Goal: Task Accomplishment & Management: Use online tool/utility

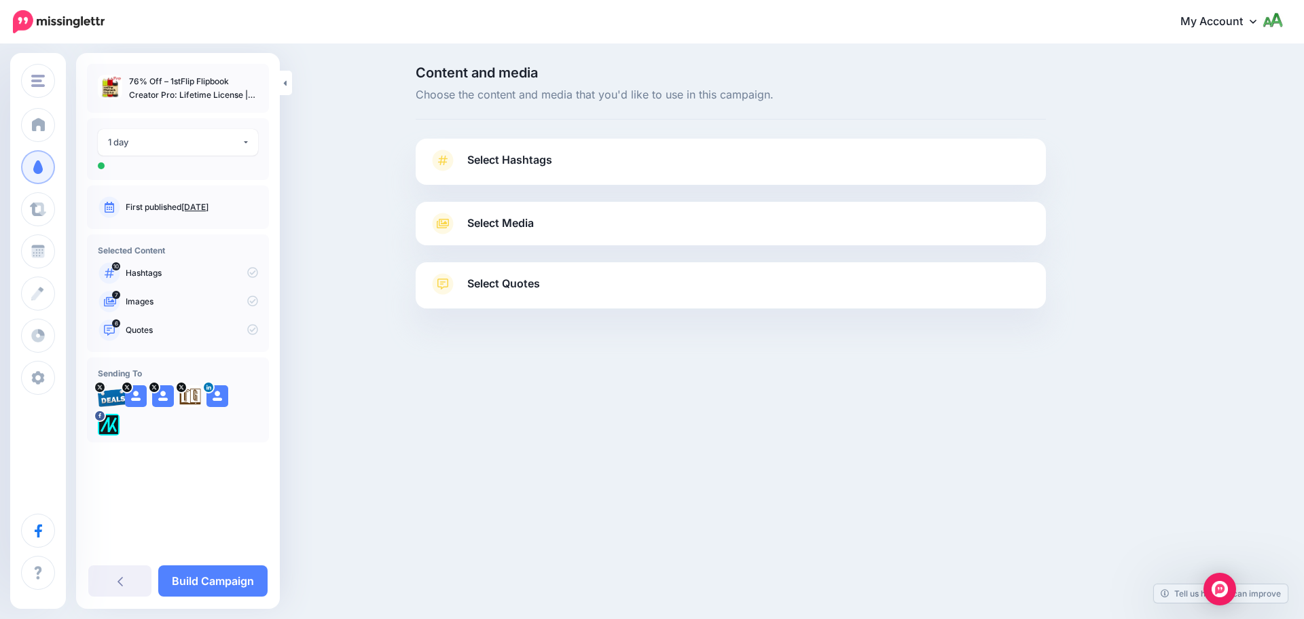
click at [491, 162] on span "Select Hashtags" at bounding box center [509, 160] width 85 height 18
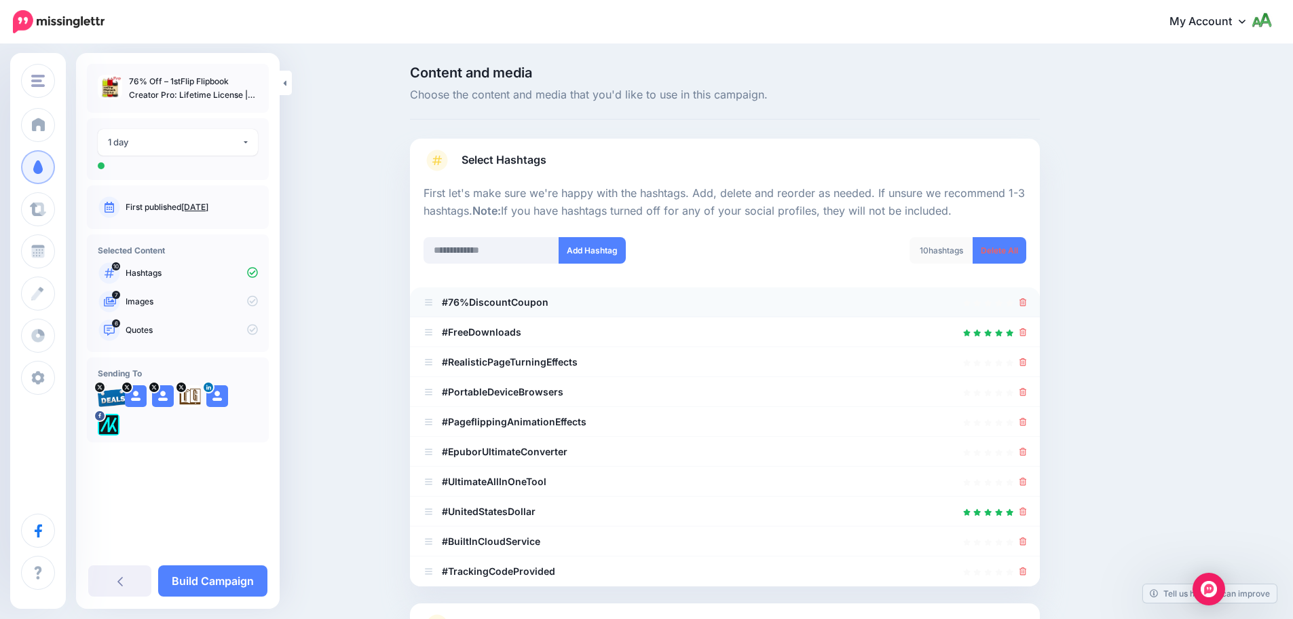
click at [1024, 304] on div at bounding box center [725, 302] width 603 height 16
click at [1027, 300] on icon at bounding box center [1023, 302] width 7 height 8
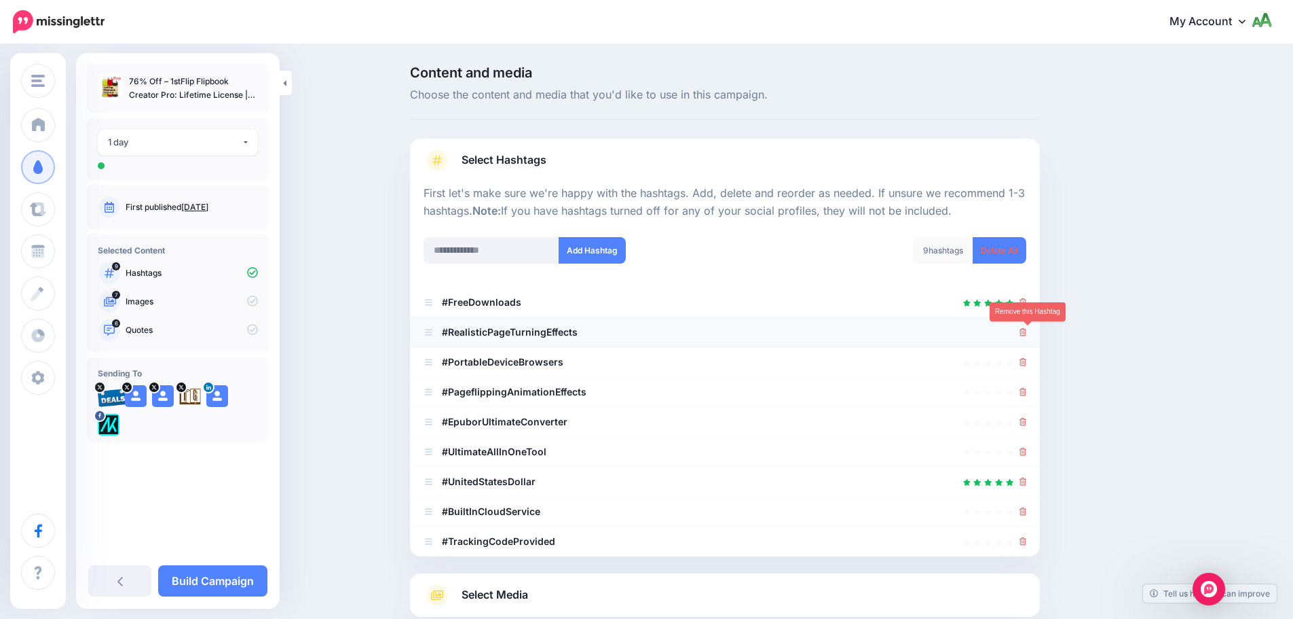
click at [1027, 331] on icon at bounding box center [1023, 332] width 7 height 8
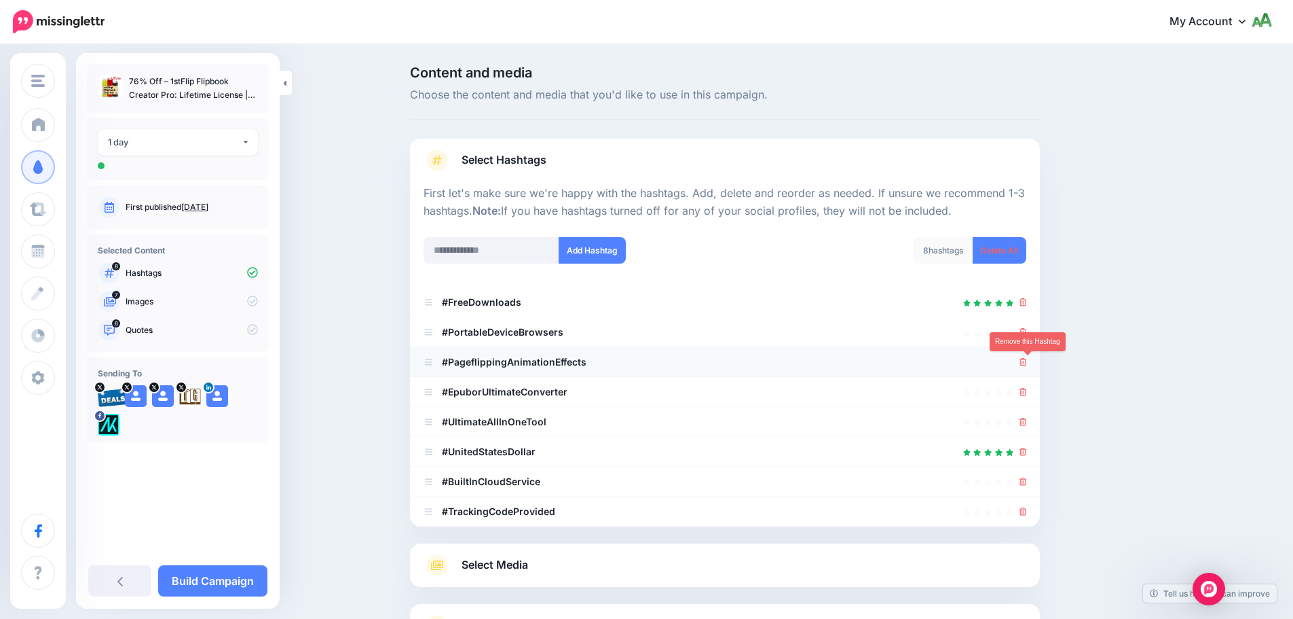
click at [1027, 360] on icon at bounding box center [1023, 362] width 7 height 8
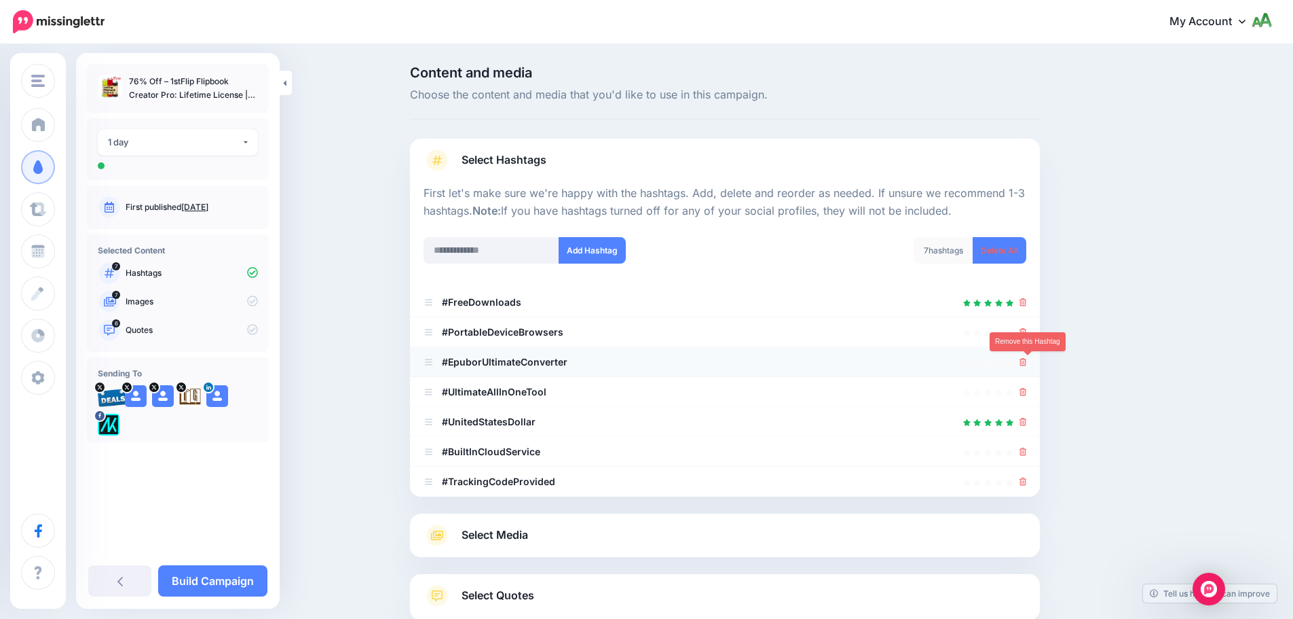
click at [1027, 363] on icon at bounding box center [1023, 362] width 7 height 8
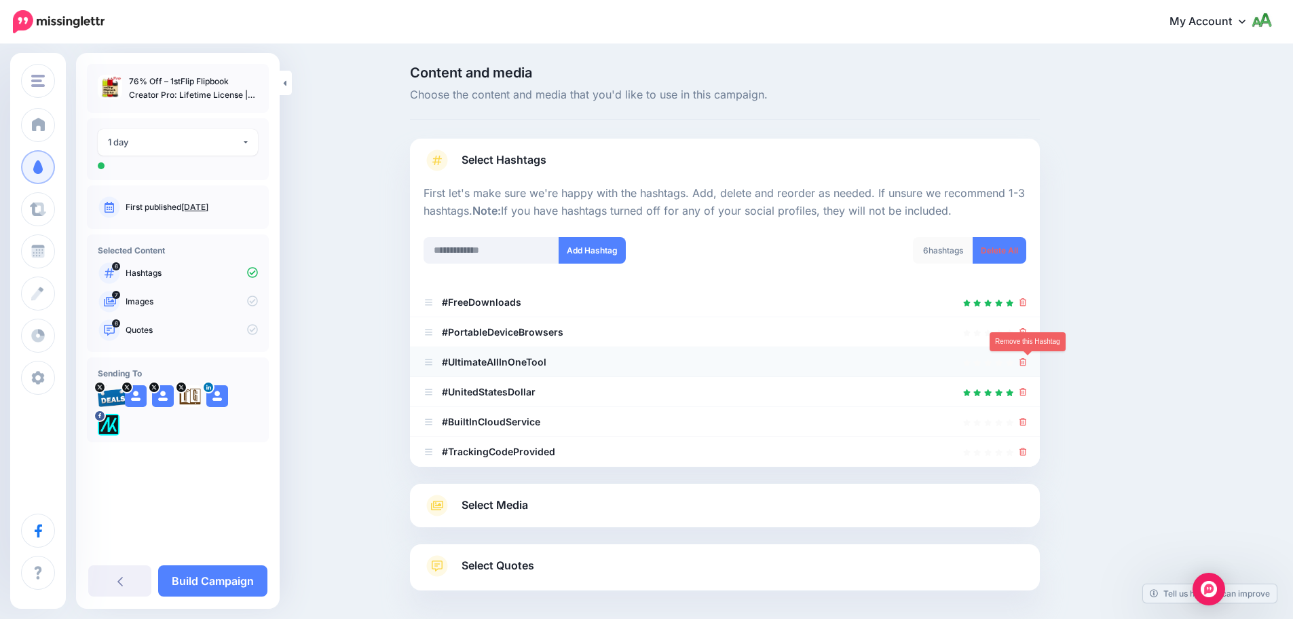
click at [1026, 365] on icon at bounding box center [1023, 362] width 7 height 8
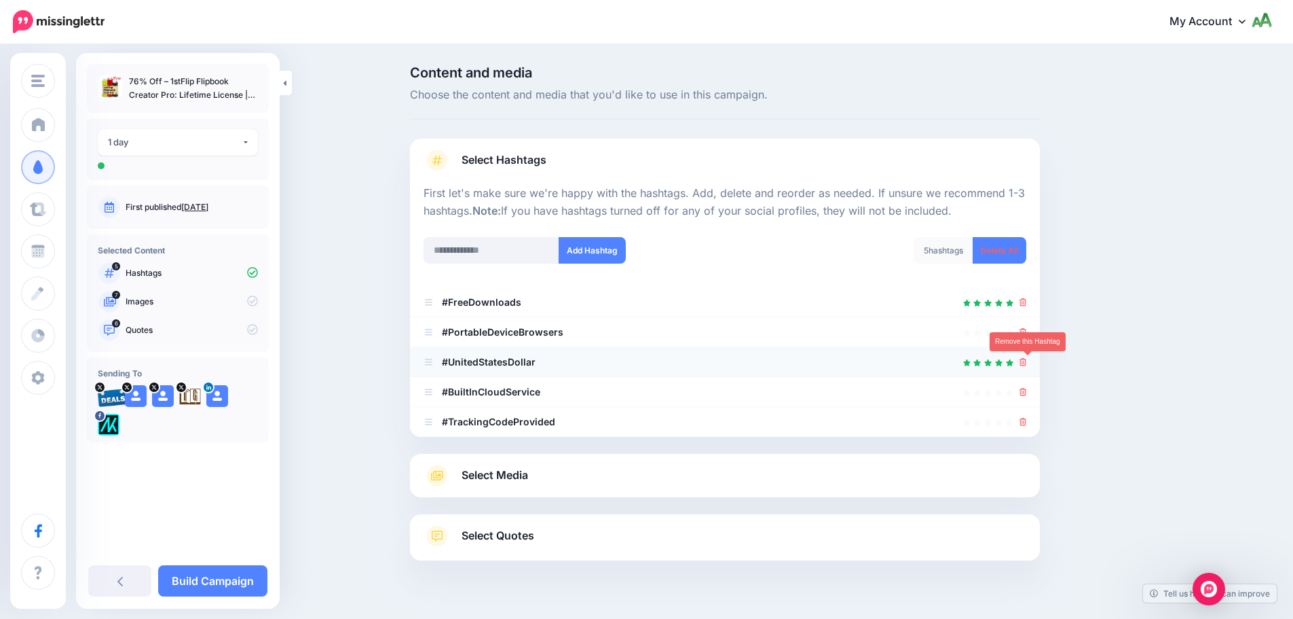
click at [1027, 362] on icon at bounding box center [1023, 362] width 7 height 8
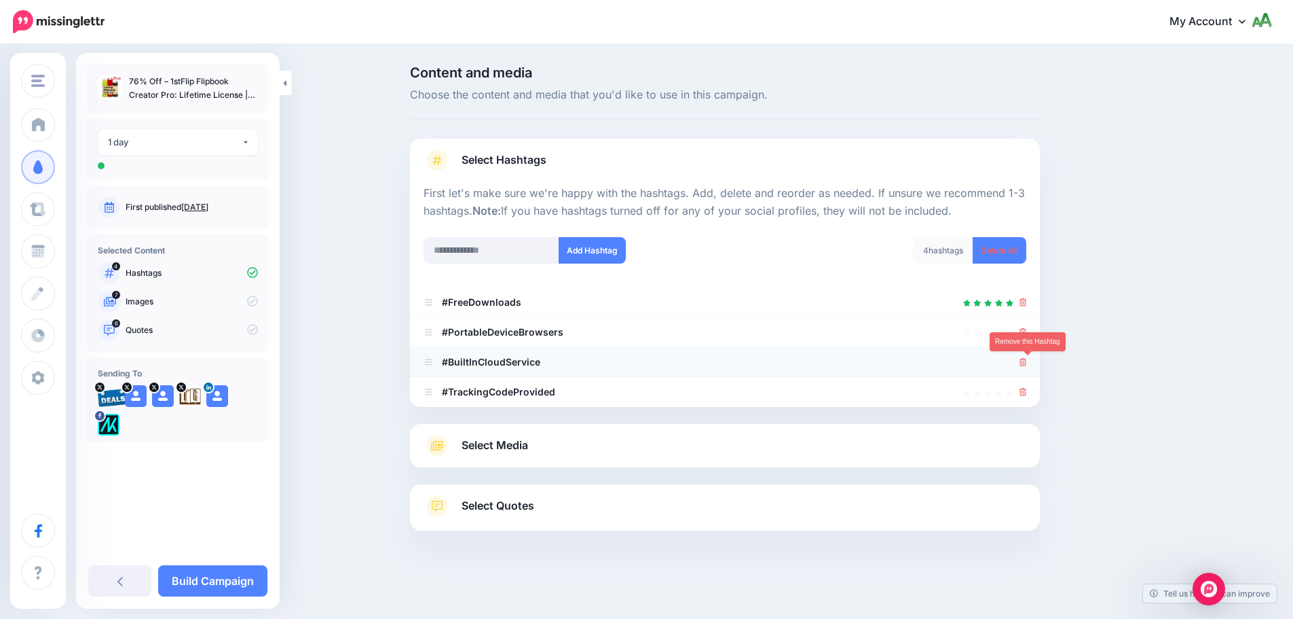
click at [1027, 363] on icon at bounding box center [1023, 362] width 7 height 8
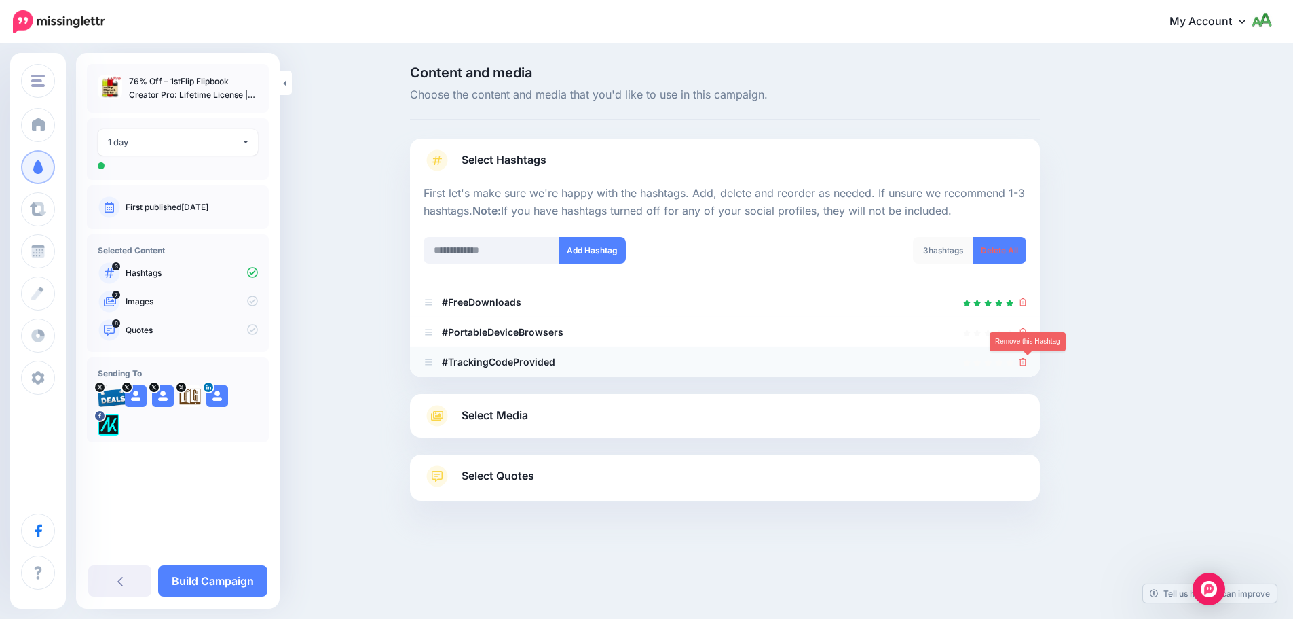
click at [1027, 363] on icon at bounding box center [1023, 362] width 7 height 8
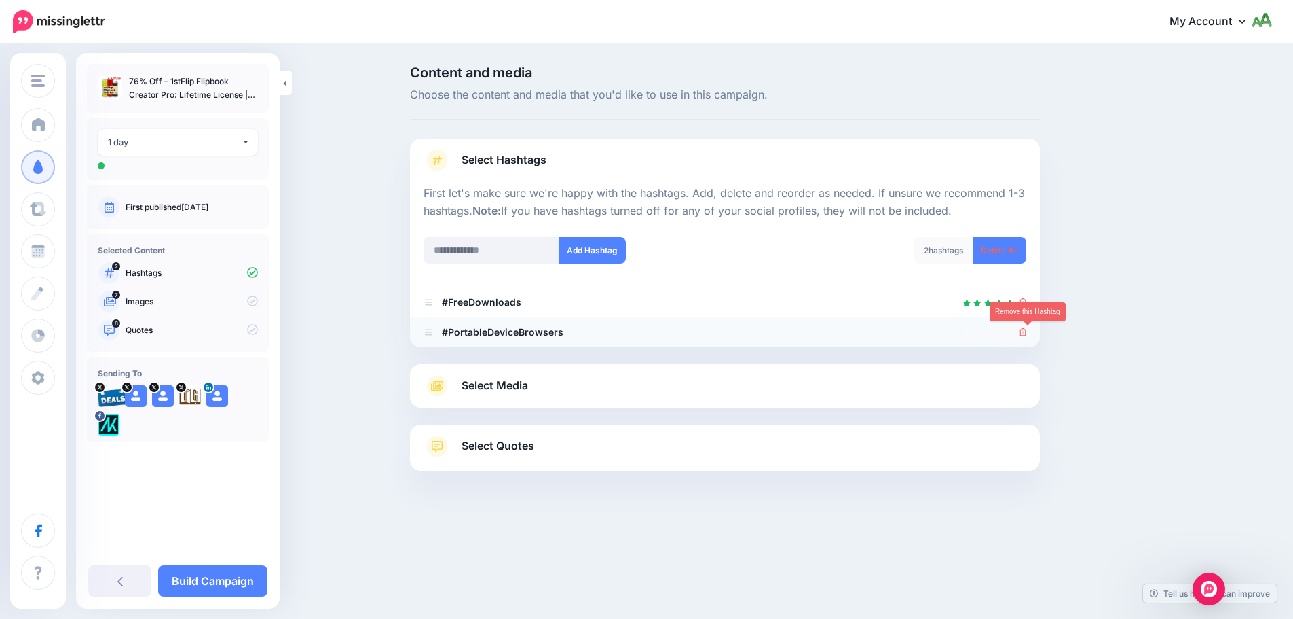
click at [1027, 335] on icon at bounding box center [1023, 332] width 7 height 8
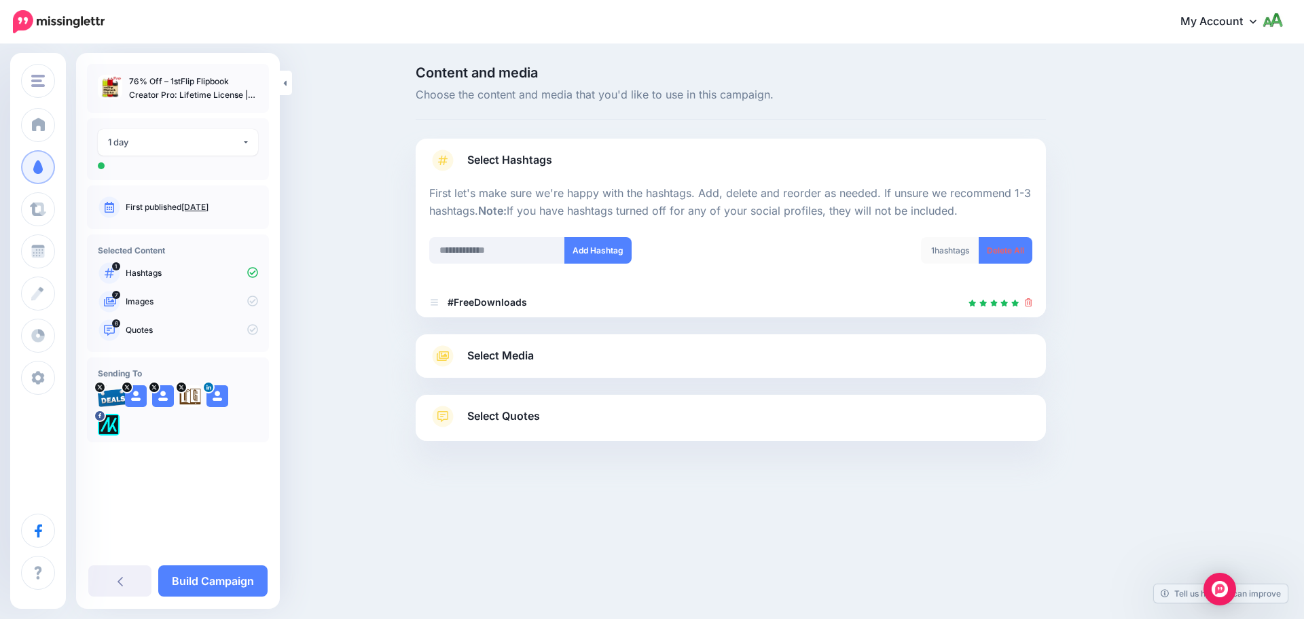
click at [513, 235] on div at bounding box center [730, 228] width 603 height 17
click at [511, 245] on input "text" at bounding box center [497, 250] width 136 height 26
type input "*********"
click at [589, 257] on button "Add Hashtag" at bounding box center [597, 250] width 67 height 26
click at [498, 247] on input "text" at bounding box center [497, 250] width 136 height 26
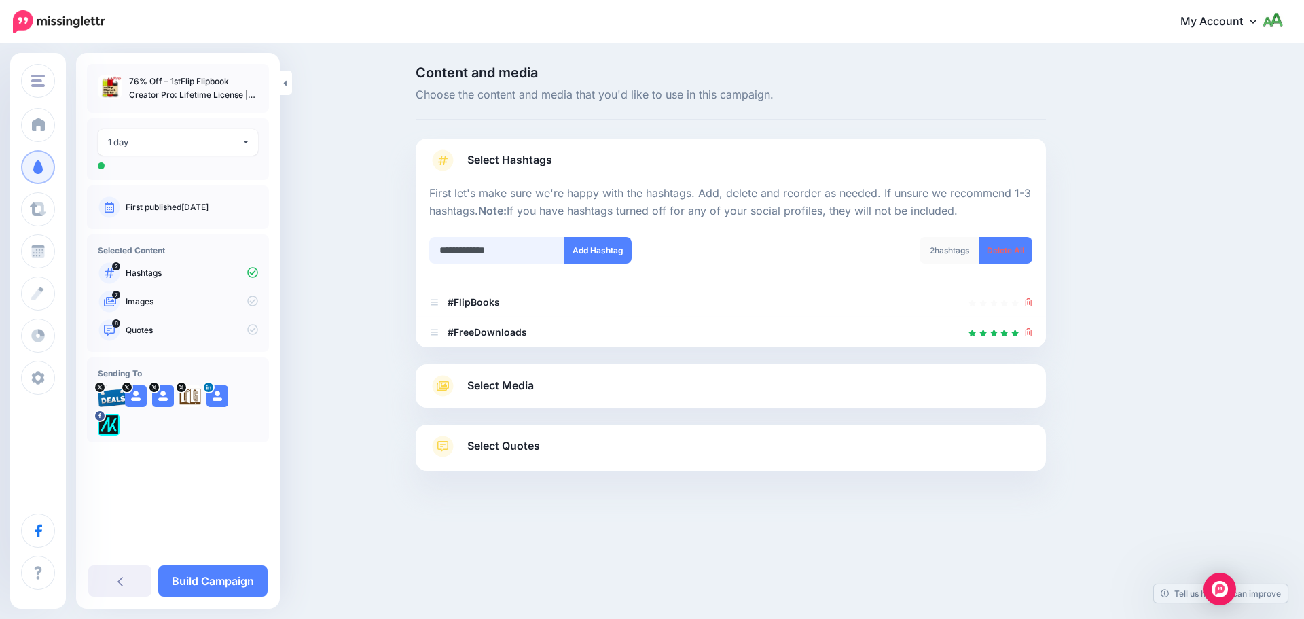
click at [477, 251] on input "**********" at bounding box center [497, 250] width 136 height 26
type input "**********"
click at [586, 257] on button "Add Hashtag" at bounding box center [597, 250] width 67 height 26
click at [539, 394] on link "Select Media" at bounding box center [730, 386] width 603 height 22
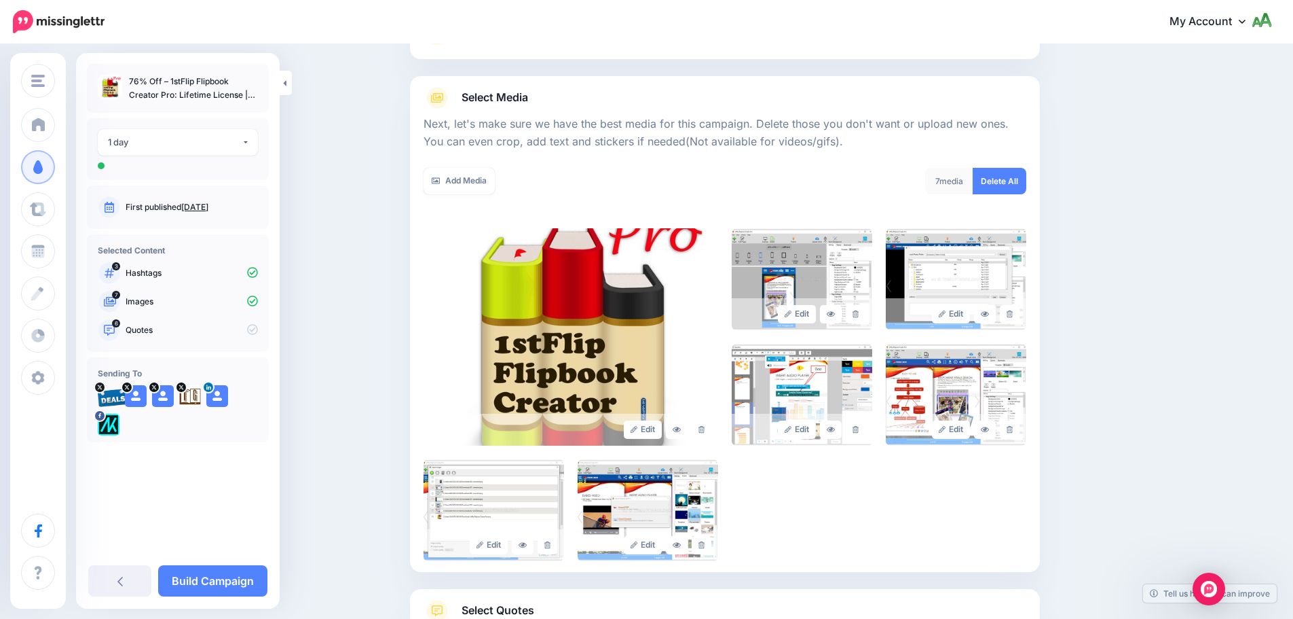
scroll to position [230, 0]
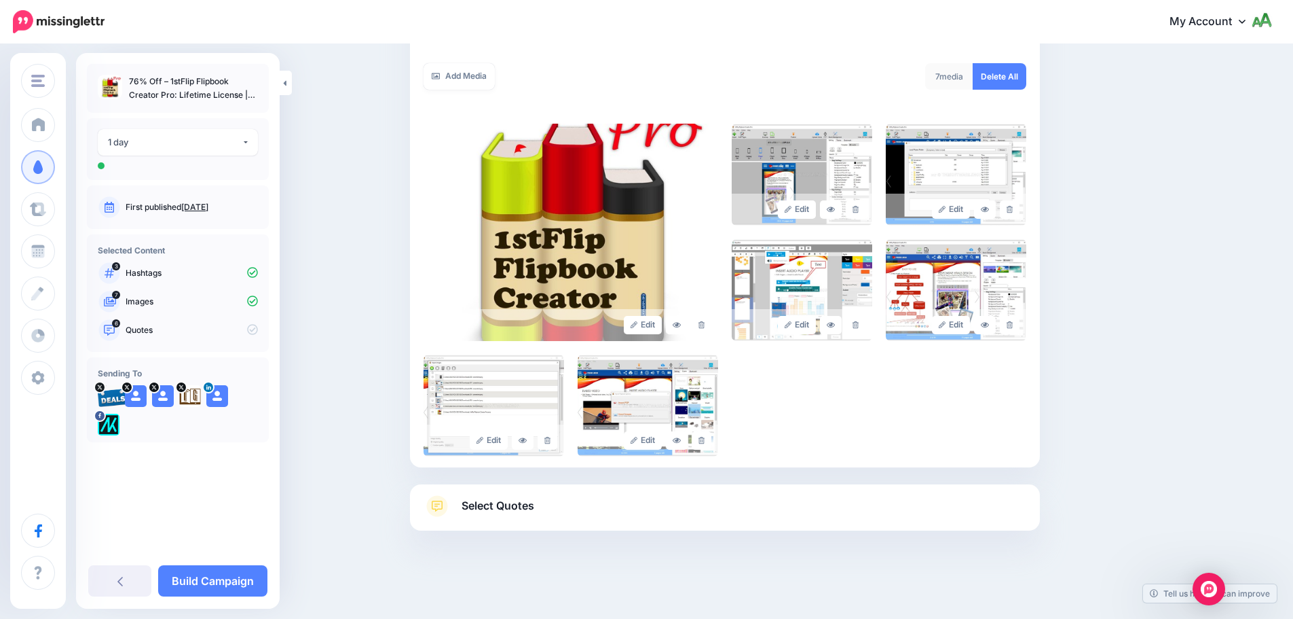
click at [601, 509] on link "Select Quotes" at bounding box center [725, 512] width 603 height 35
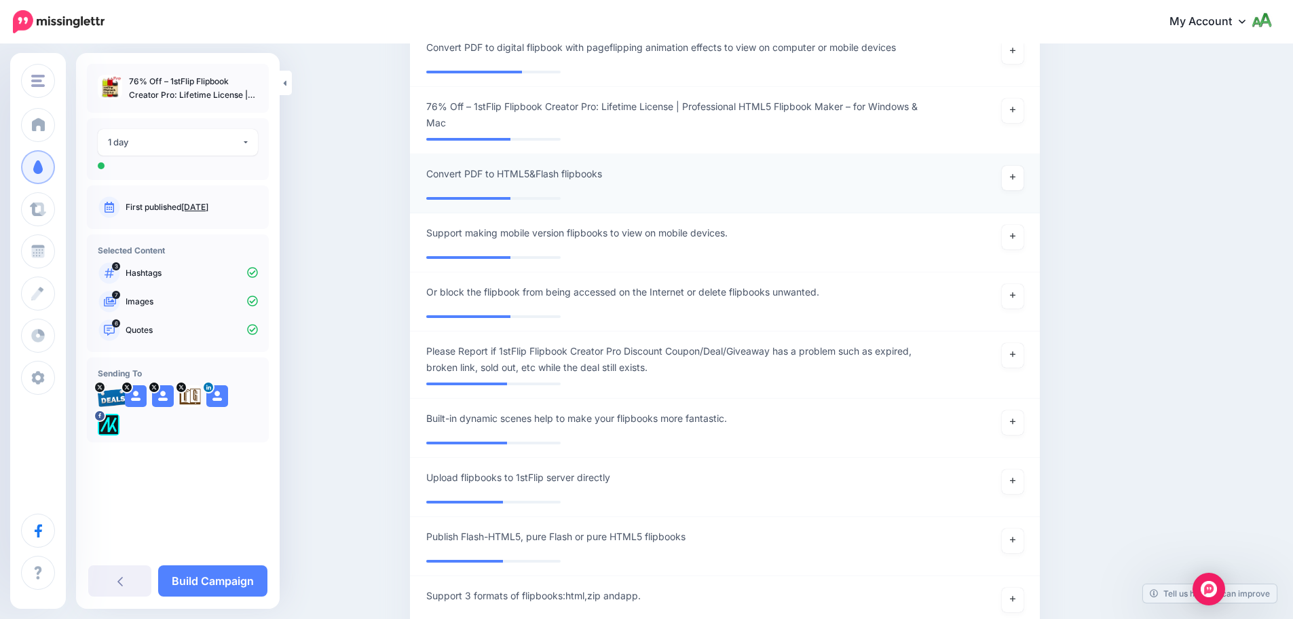
scroll to position [570, 0]
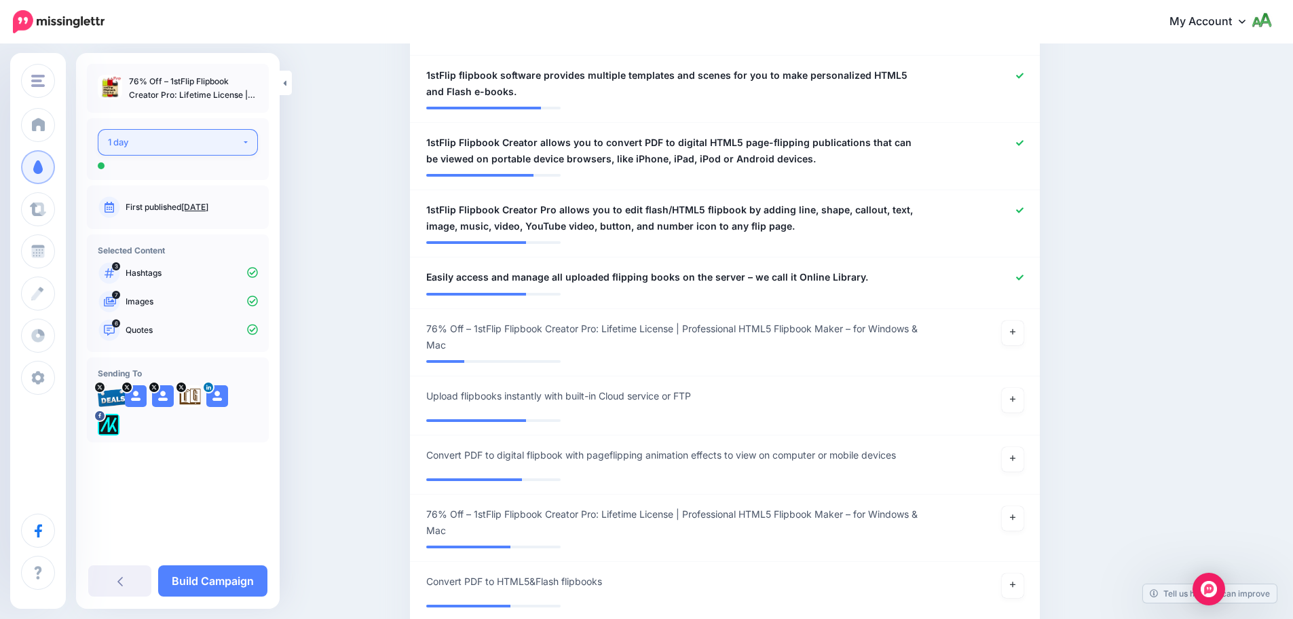
click at [177, 147] on div "1 day" at bounding box center [175, 142] width 134 height 16
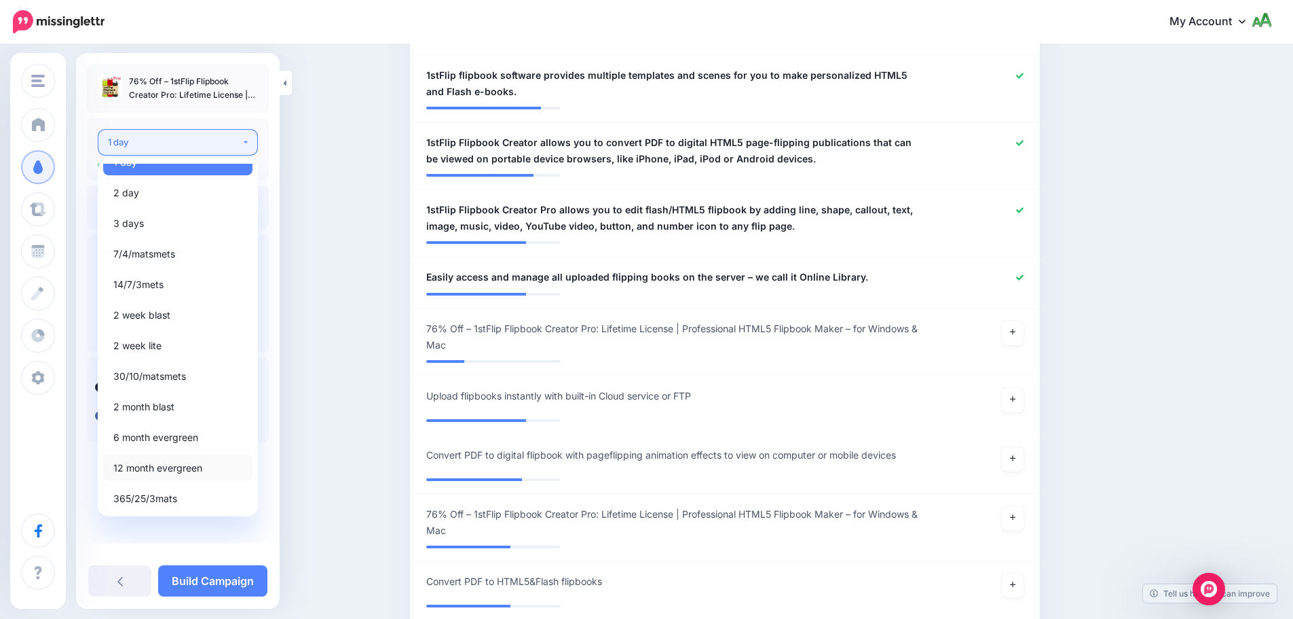
scroll to position [16, 0]
click at [177, 440] on span "6 month evergreen" at bounding box center [155, 436] width 85 height 16
select select "*****"
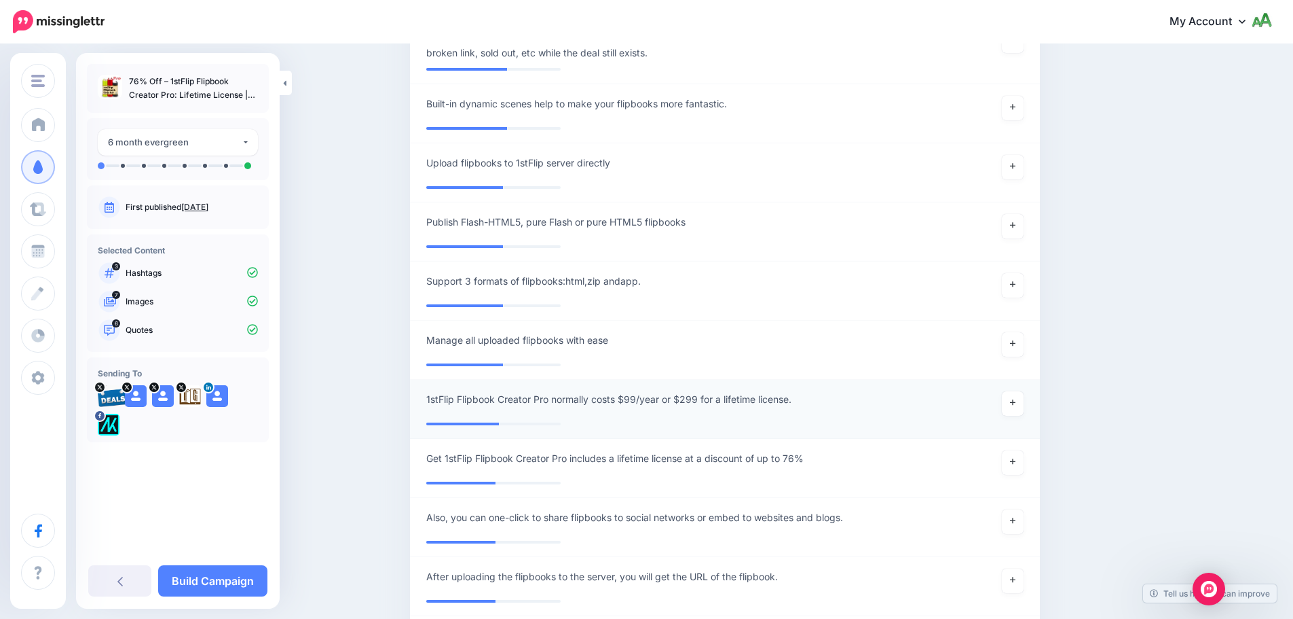
scroll to position [1310, 0]
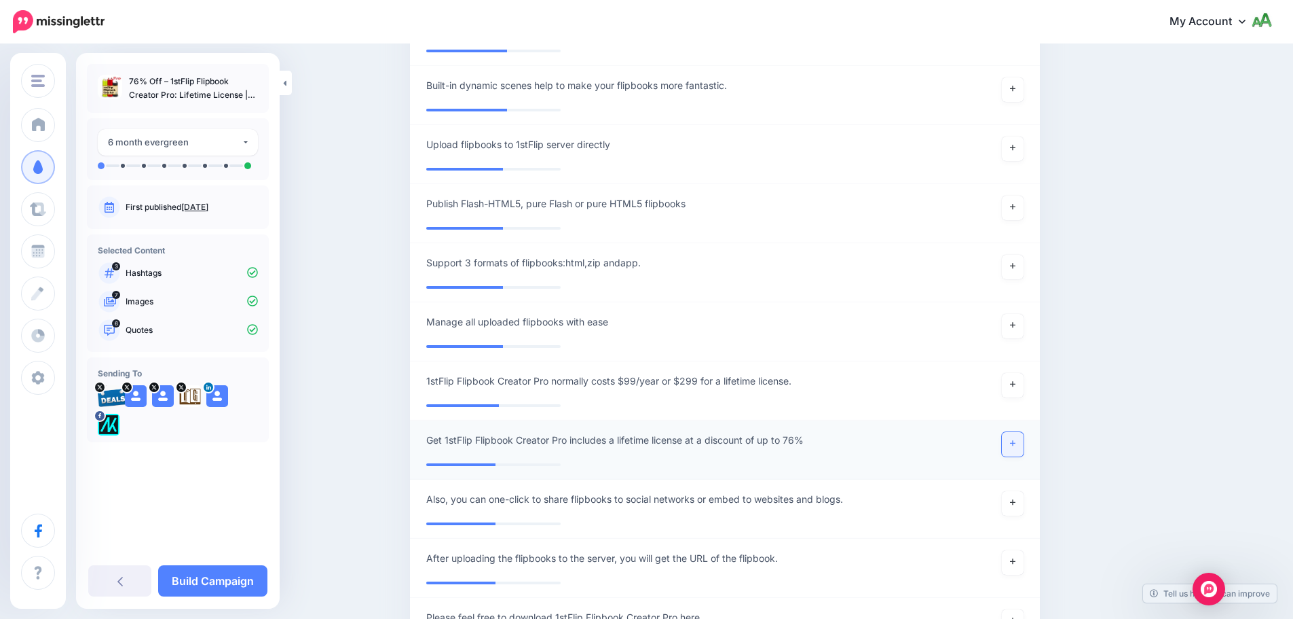
click at [1011, 432] on link at bounding box center [1013, 444] width 22 height 24
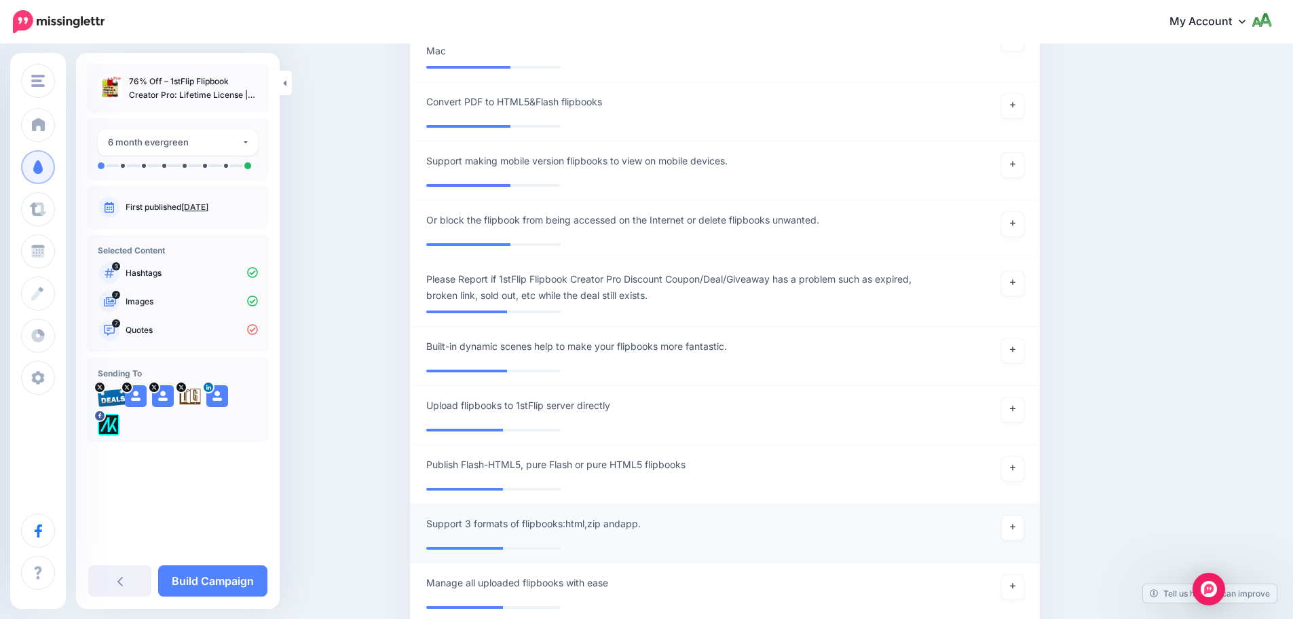
scroll to position [1038, 0]
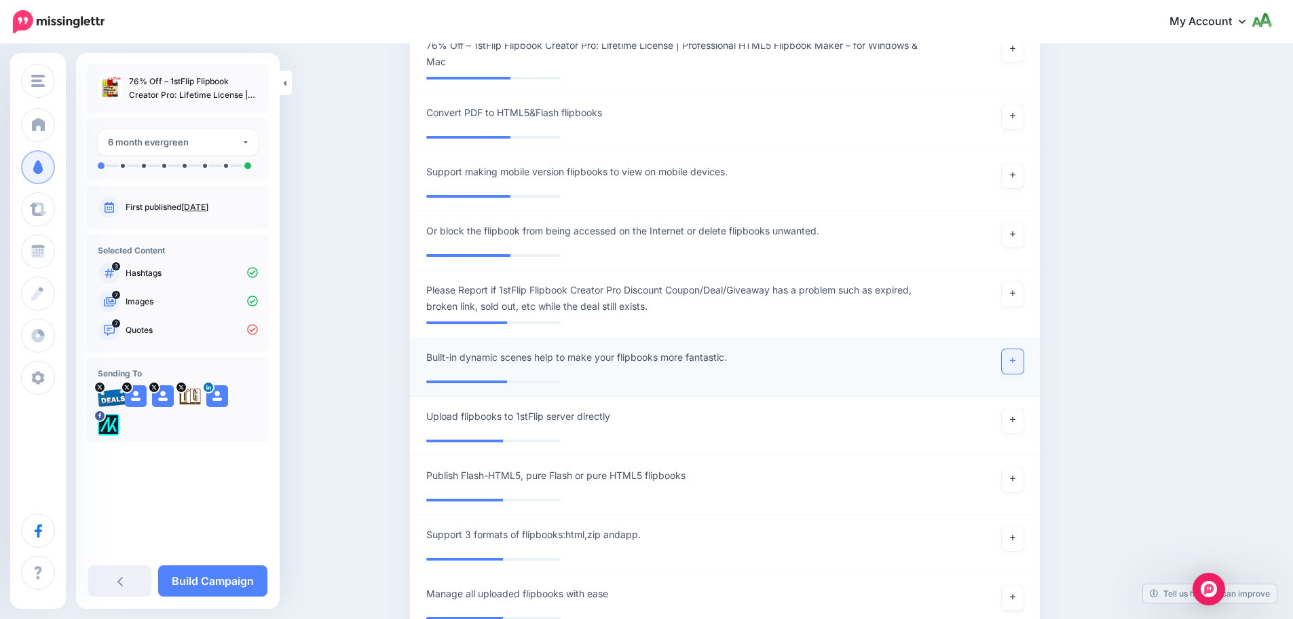
click at [1010, 349] on link at bounding box center [1013, 361] width 22 height 24
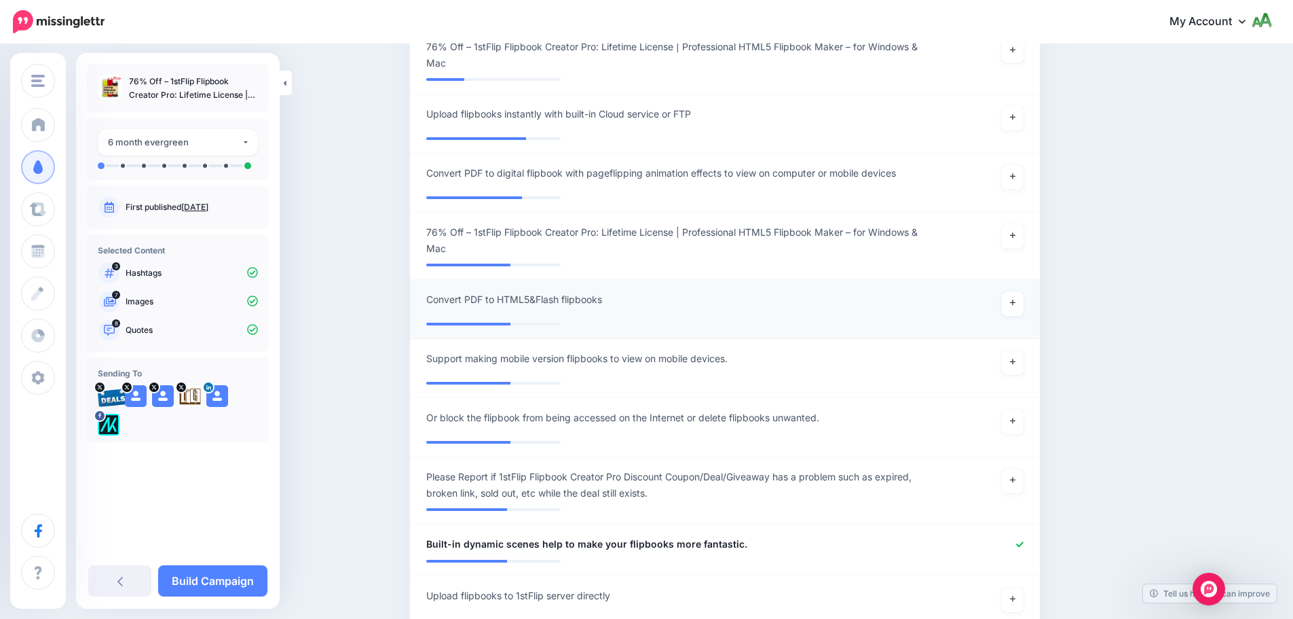
scroll to position [834, 0]
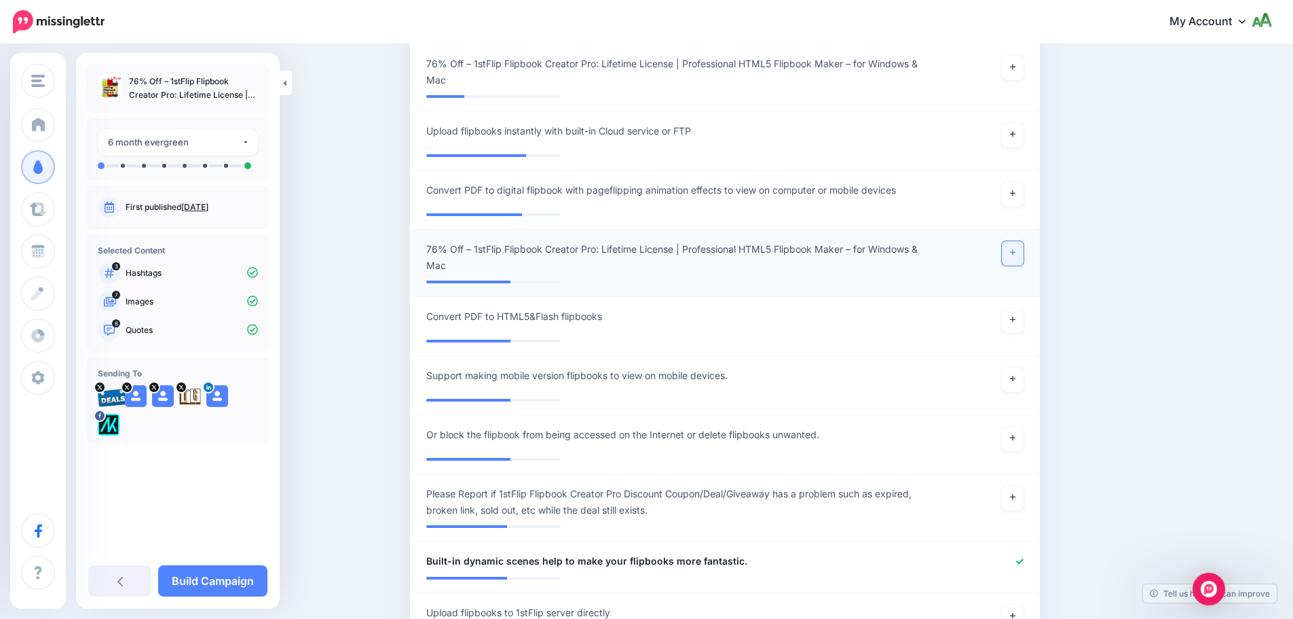
click at [1021, 241] on link at bounding box center [1013, 253] width 22 height 24
click at [1016, 191] on icon at bounding box center [1012, 193] width 5 height 5
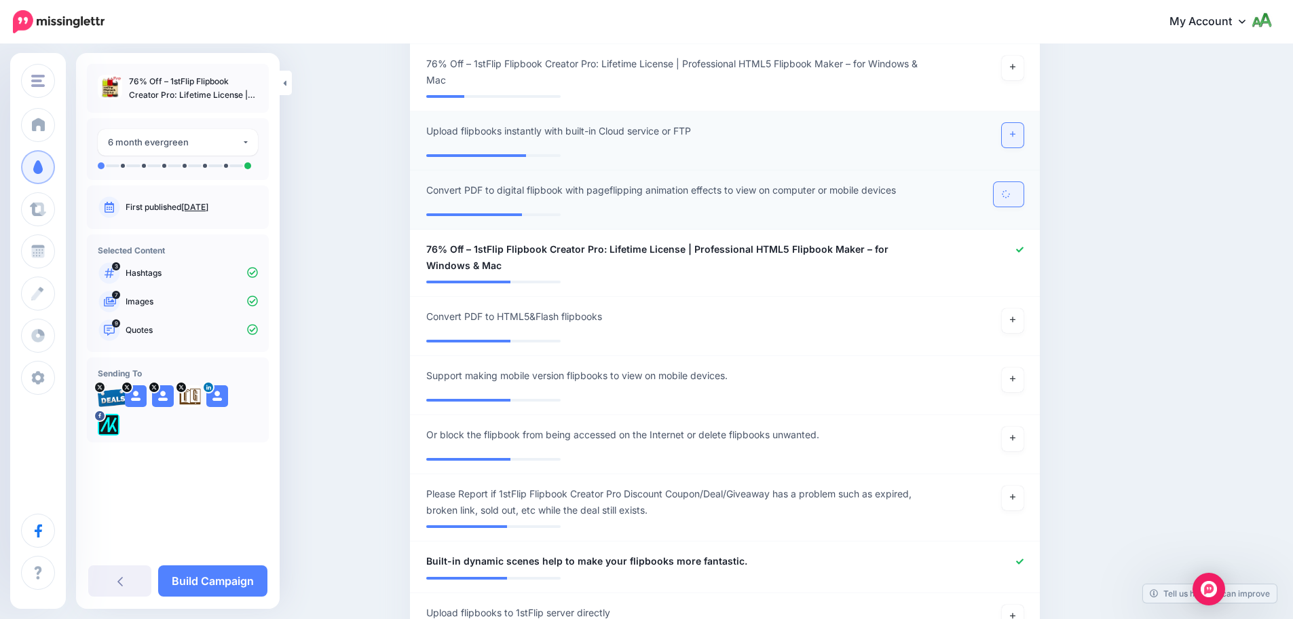
click at [1016, 123] on link at bounding box center [1013, 135] width 22 height 24
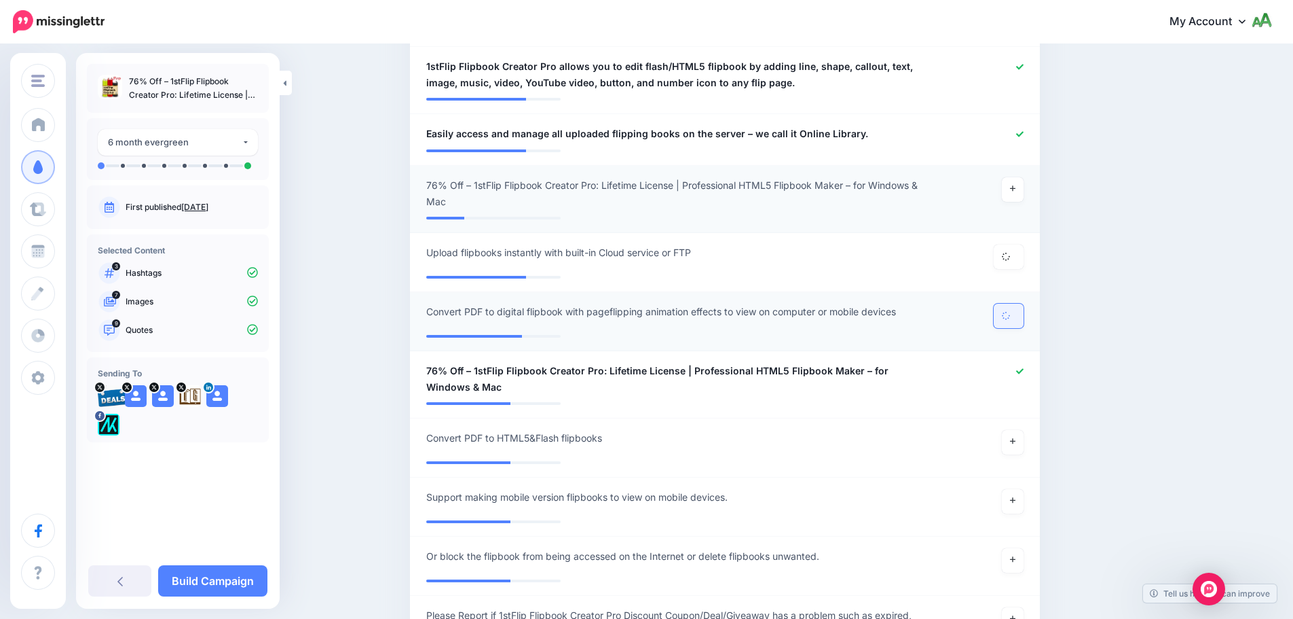
scroll to position [699, 0]
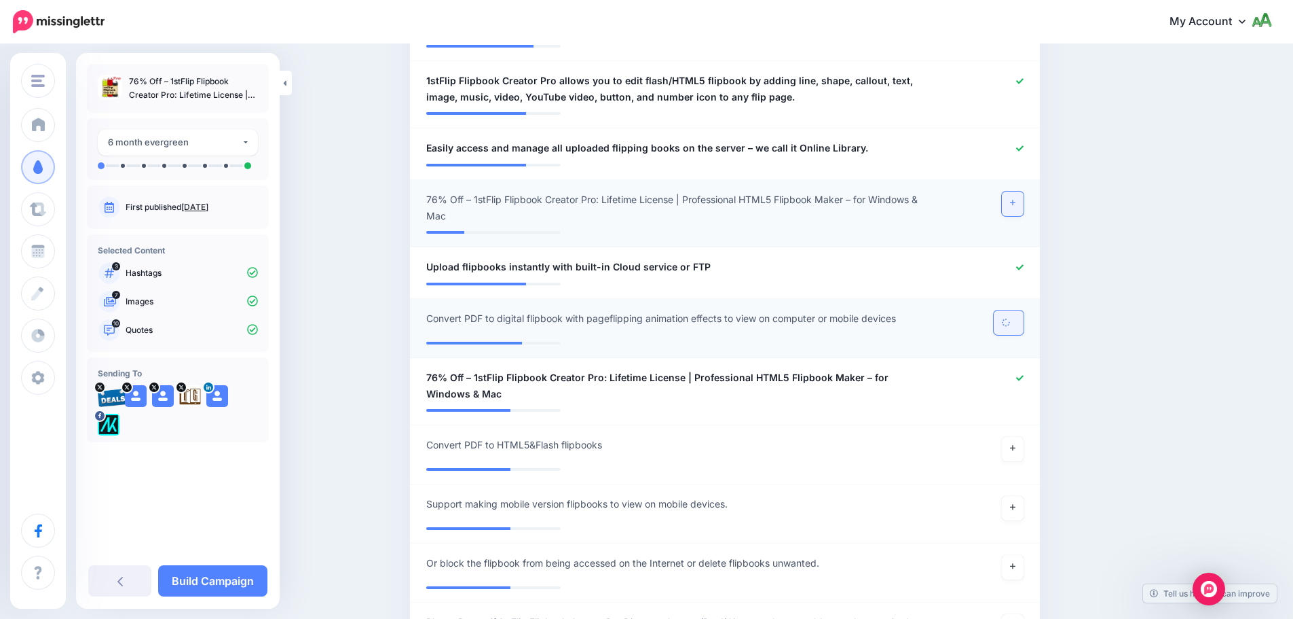
click at [1022, 191] on link at bounding box center [1013, 203] width 22 height 24
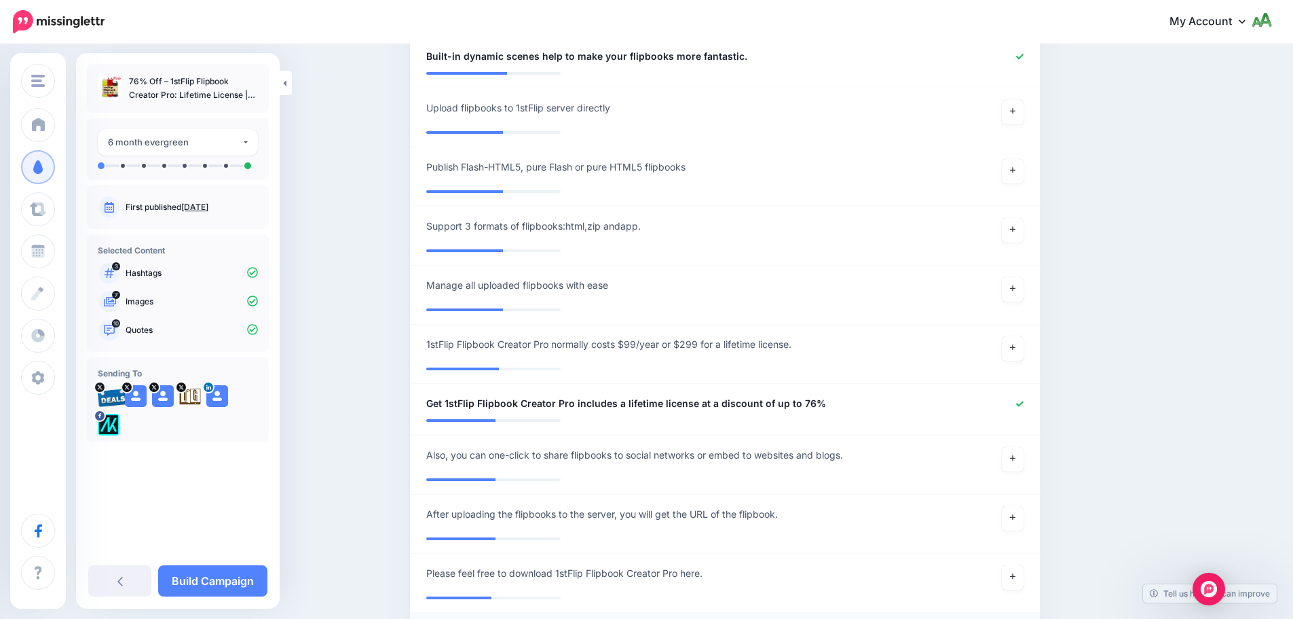
scroll to position [1581, 0]
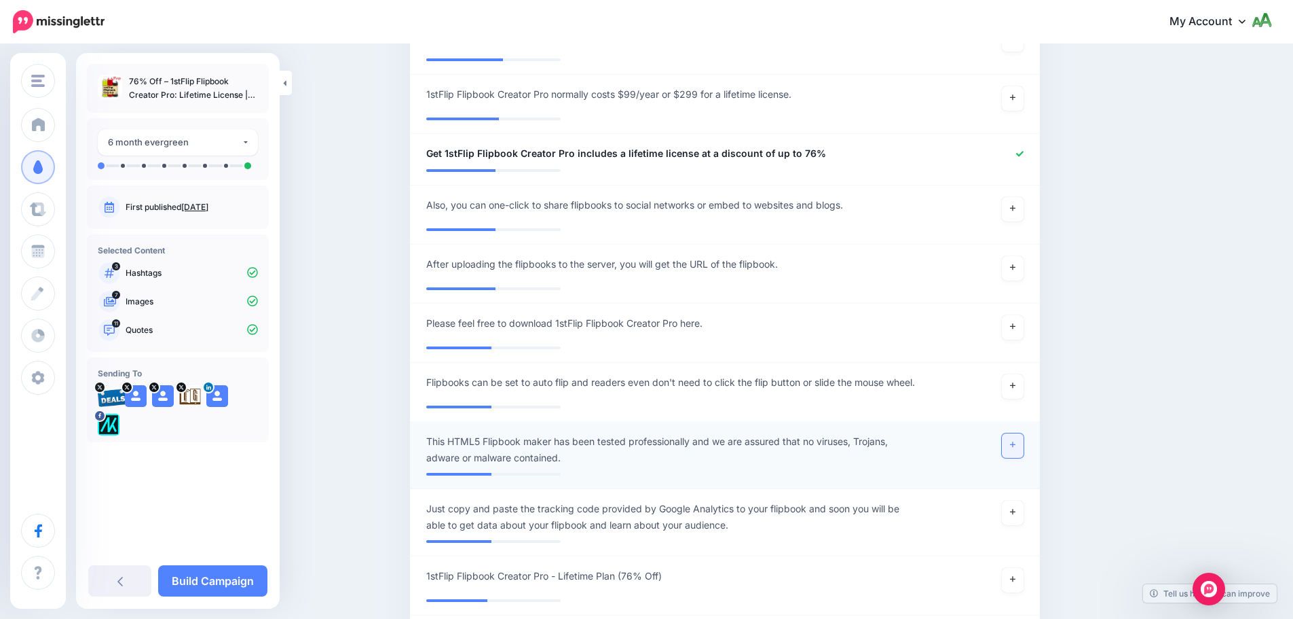
click at [1016, 441] on icon at bounding box center [1012, 444] width 5 height 7
click at [1016, 382] on icon at bounding box center [1012, 385] width 5 height 7
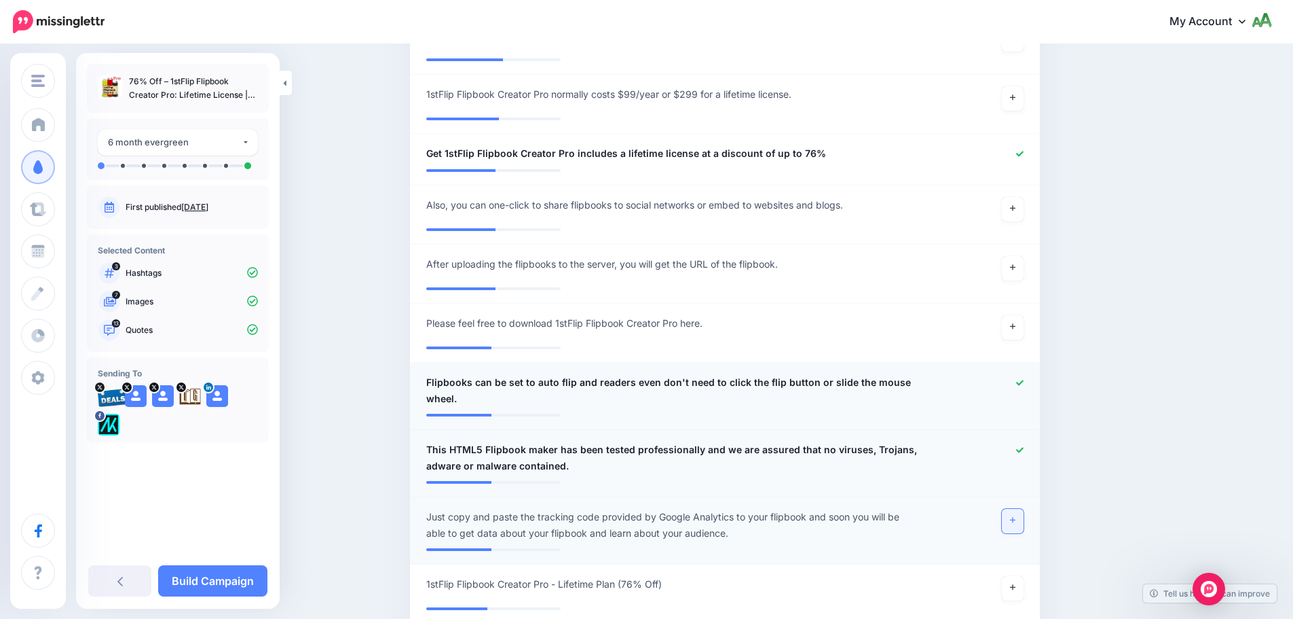
click at [1014, 509] on link at bounding box center [1013, 521] width 22 height 24
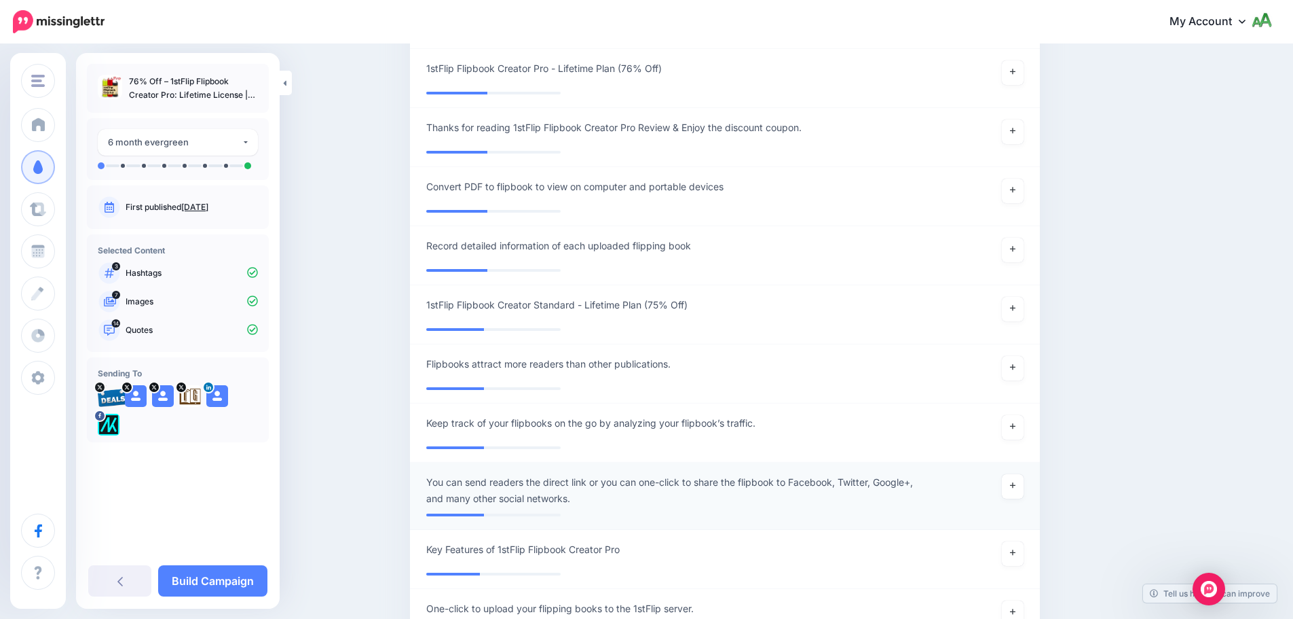
scroll to position [2125, 0]
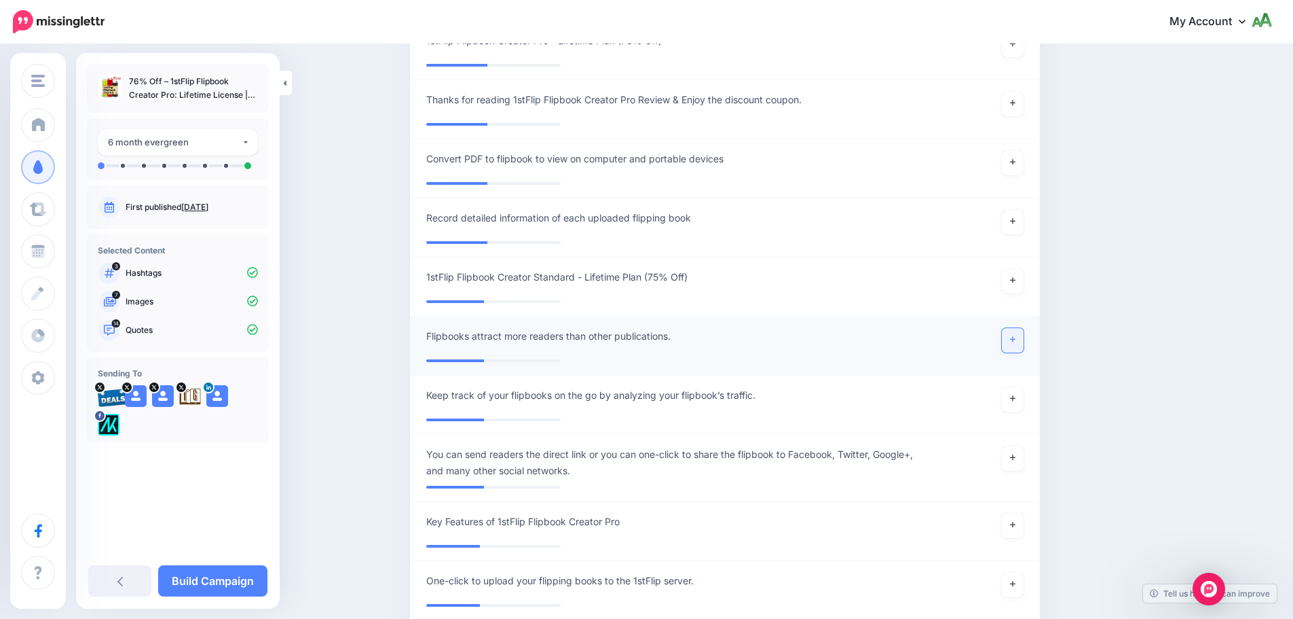
click at [1024, 328] on link at bounding box center [1013, 340] width 22 height 24
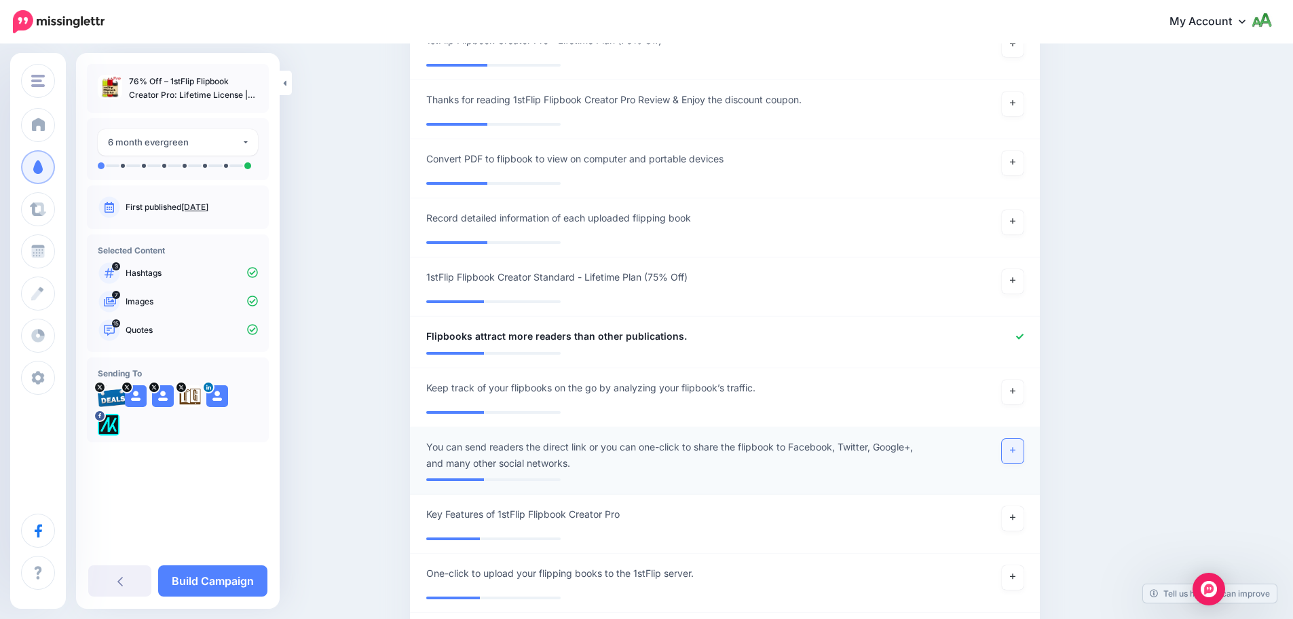
click at [1014, 439] on link at bounding box center [1013, 451] width 22 height 24
click at [1021, 380] on link at bounding box center [1013, 392] width 22 height 24
click at [1024, 210] on link at bounding box center [1013, 222] width 22 height 24
click at [1016, 151] on link at bounding box center [1013, 163] width 22 height 24
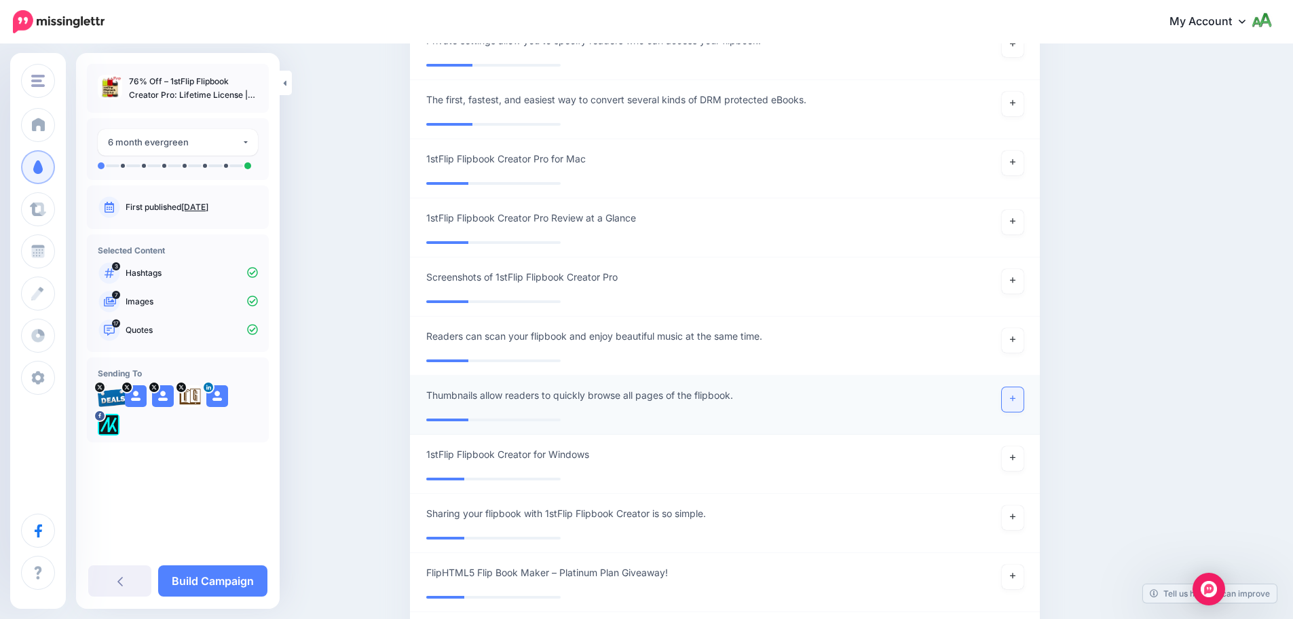
scroll to position [3007, 0]
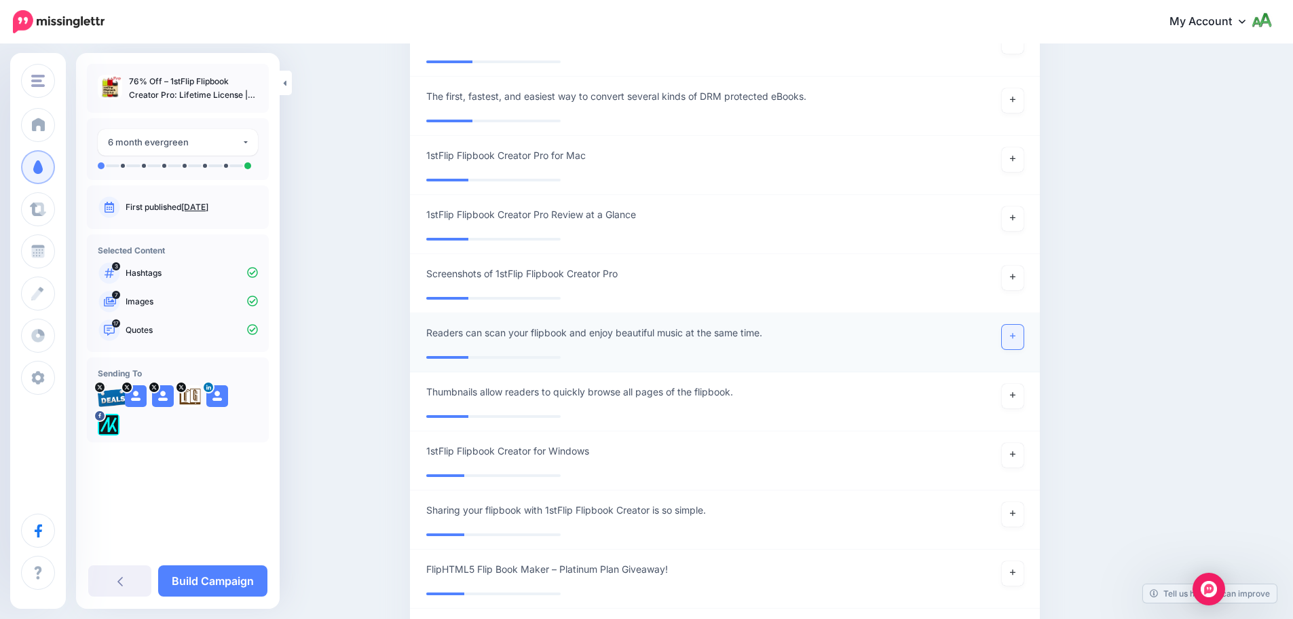
click at [1016, 332] on icon at bounding box center [1012, 335] width 5 height 7
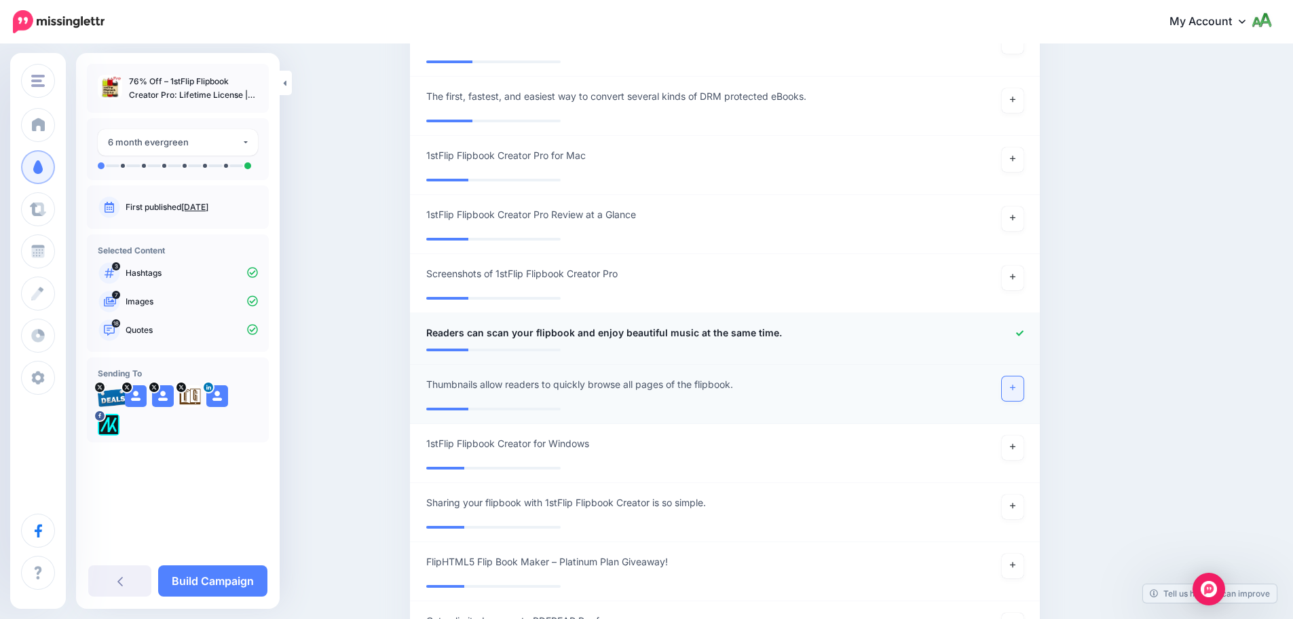
click at [1023, 384] on link at bounding box center [1013, 388] width 22 height 24
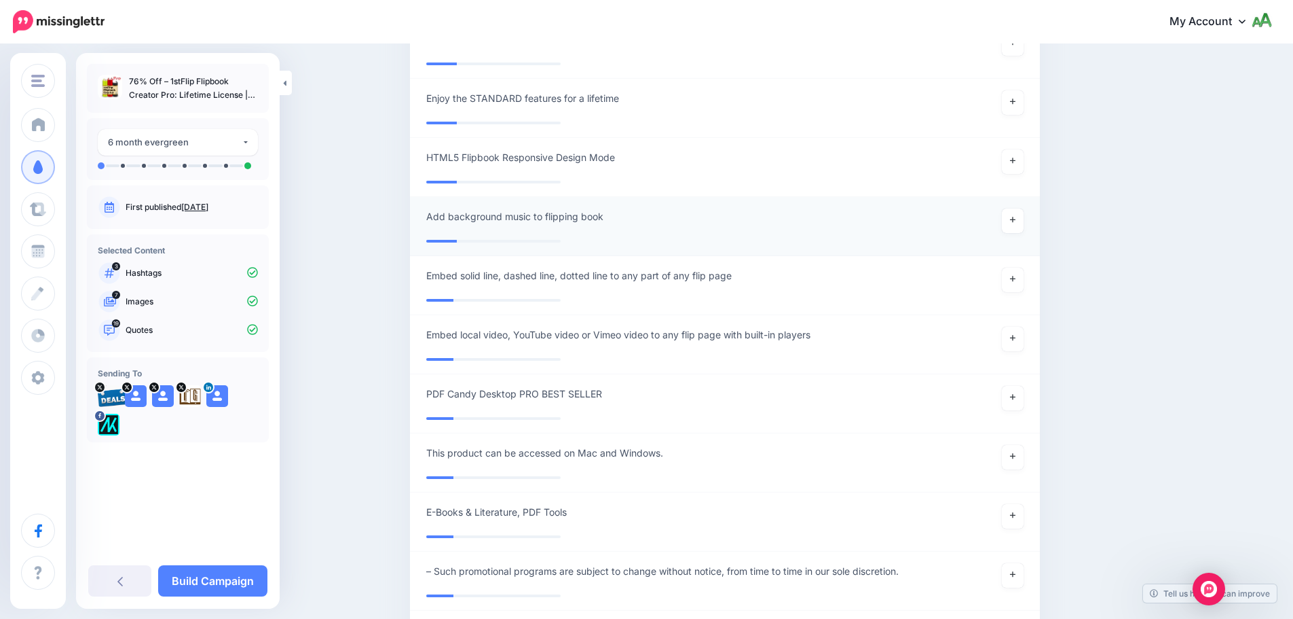
scroll to position [4365, 0]
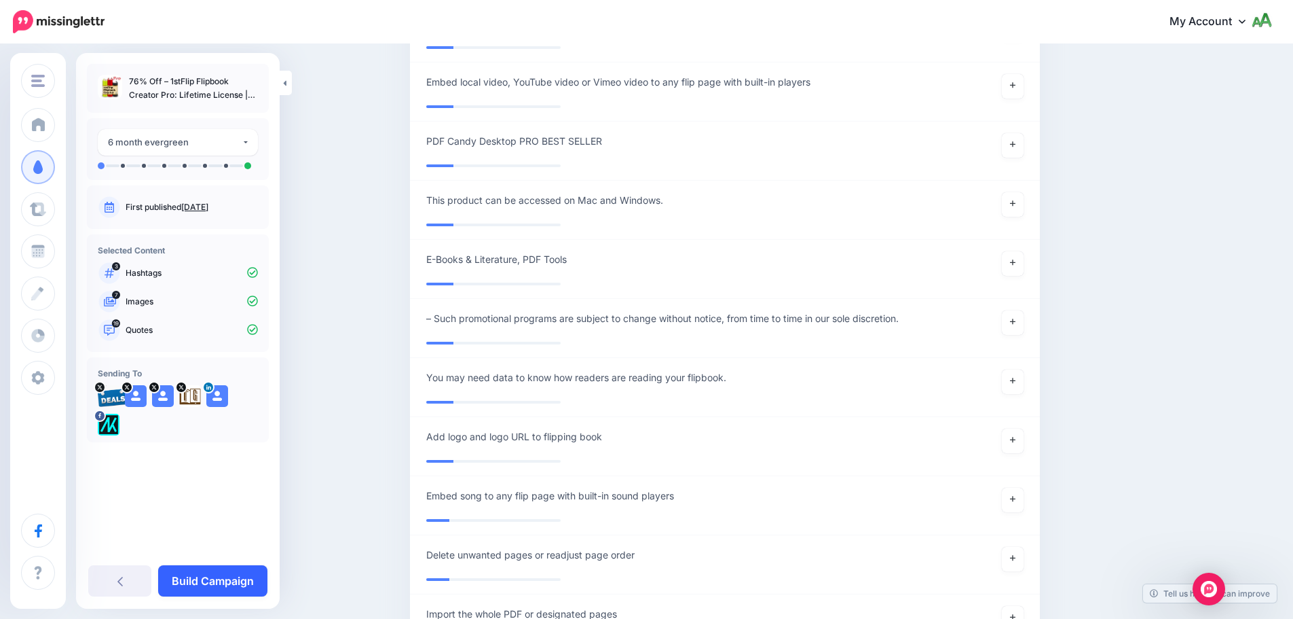
click at [194, 583] on link "Build Campaign" at bounding box center [212, 580] width 109 height 31
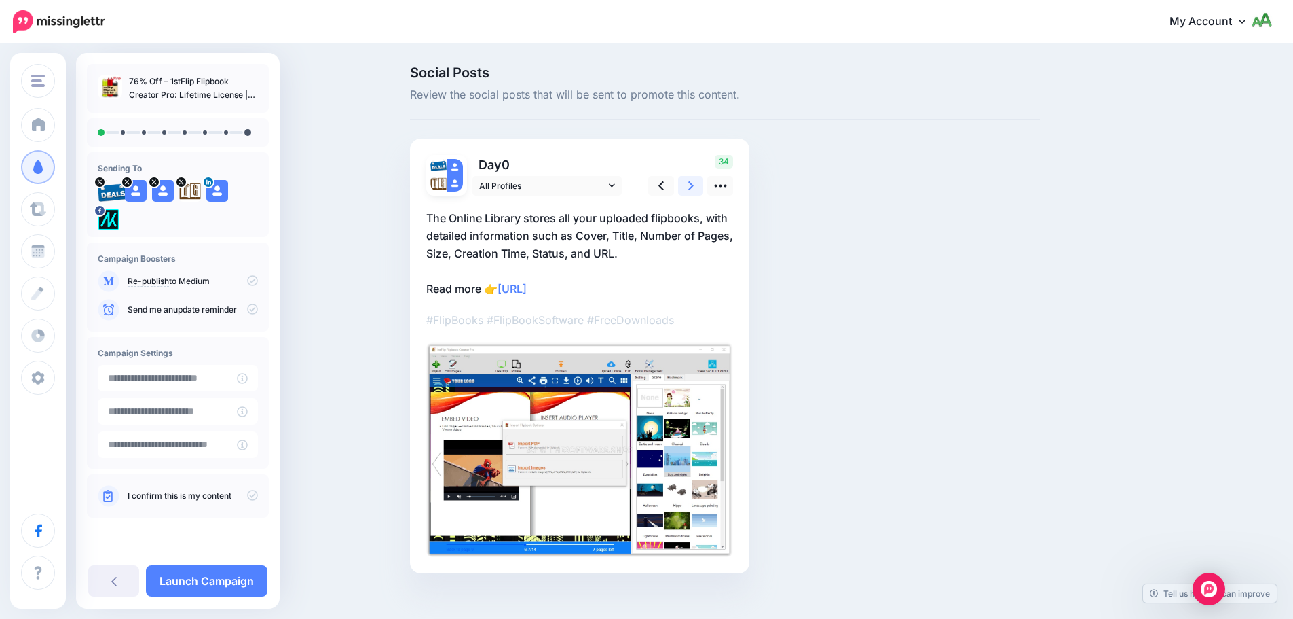
click at [694, 185] on icon at bounding box center [690, 186] width 5 height 14
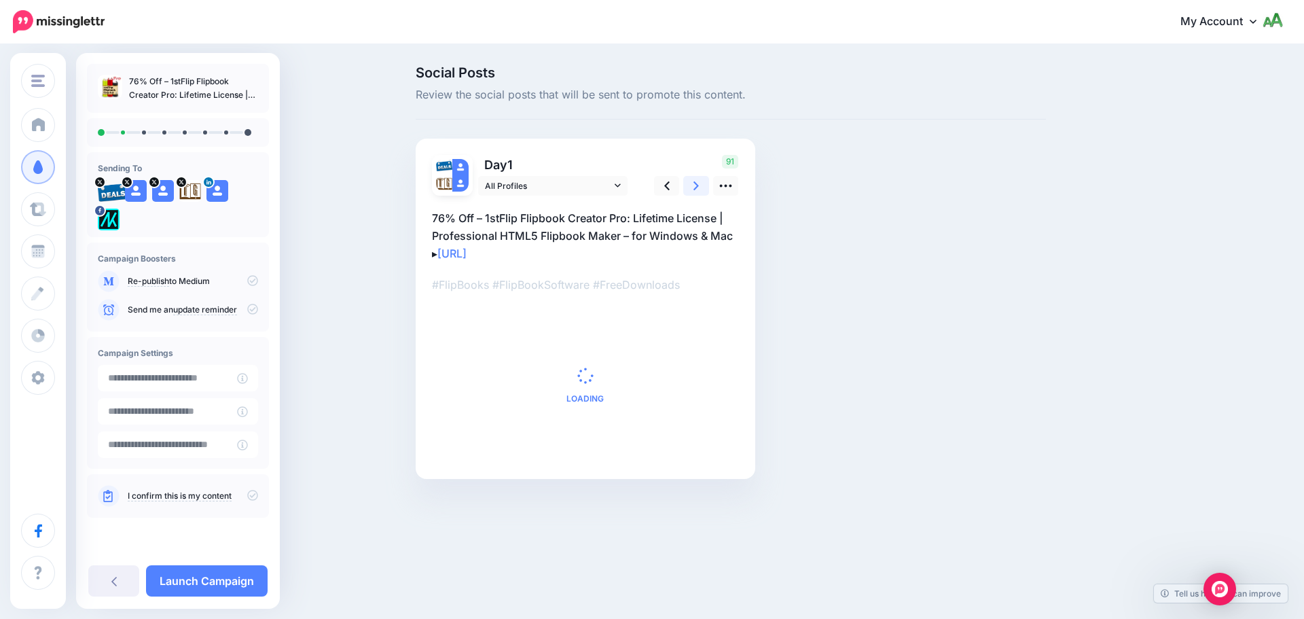
click at [695, 185] on icon at bounding box center [695, 186] width 5 height 14
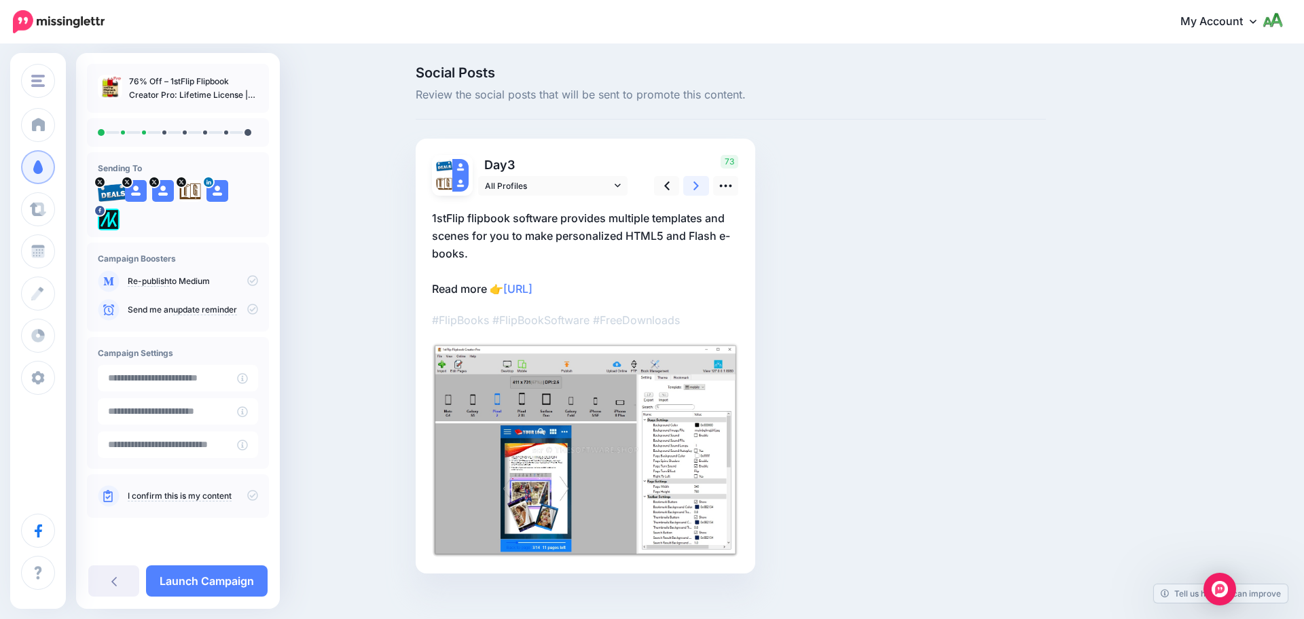
click at [695, 185] on icon at bounding box center [695, 186] width 5 height 14
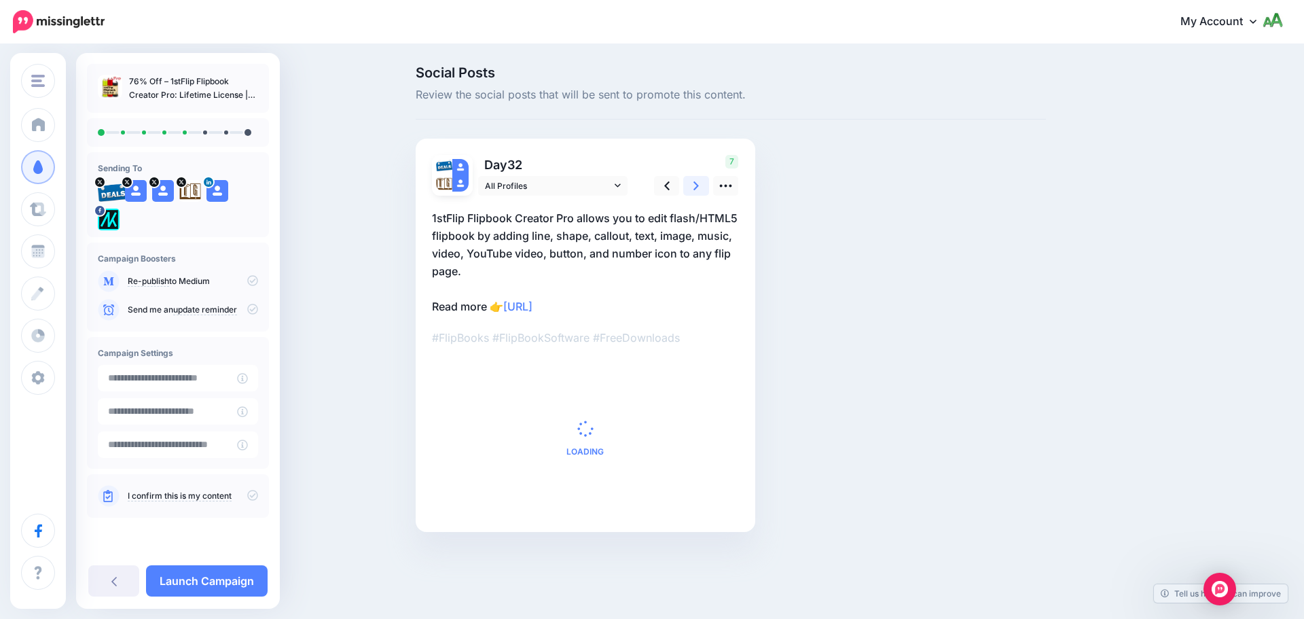
click at [695, 185] on icon at bounding box center [695, 186] width 5 height 14
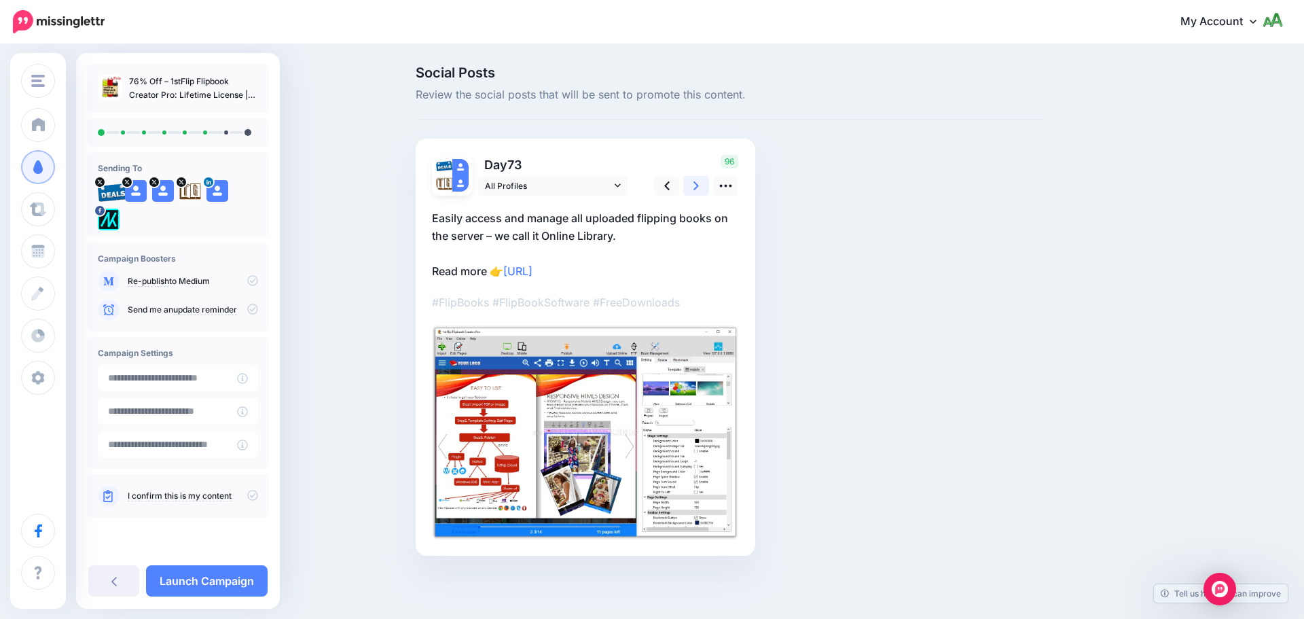
click at [695, 185] on icon at bounding box center [695, 186] width 5 height 14
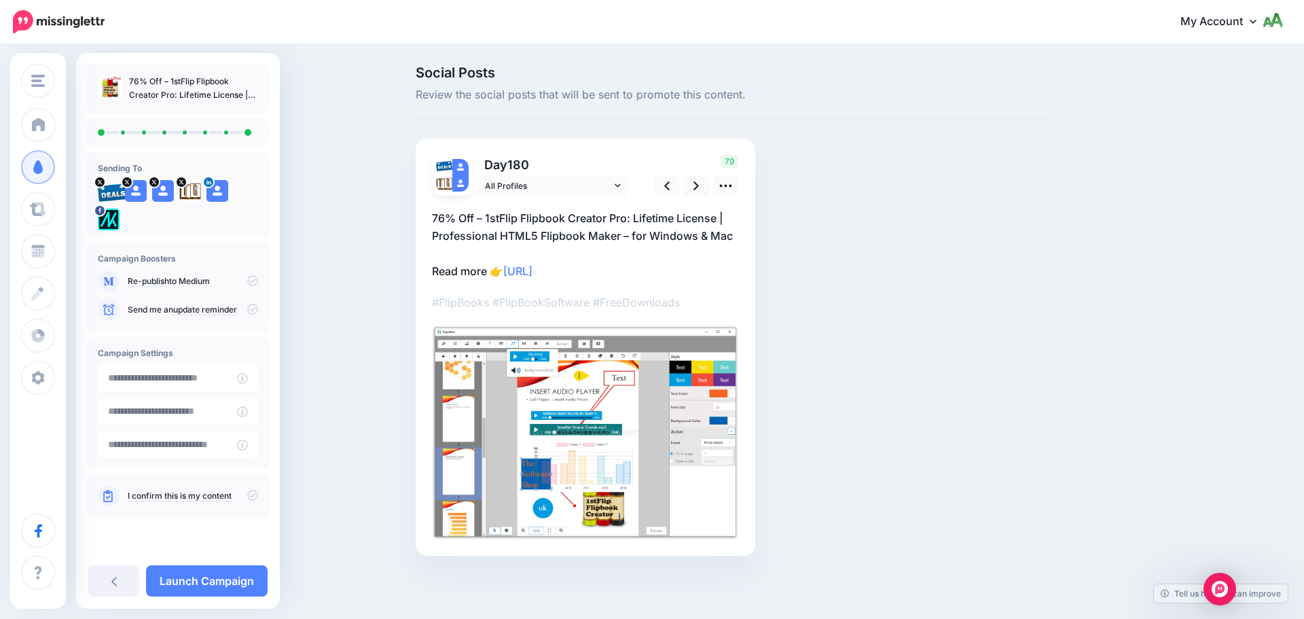
click at [254, 312] on icon at bounding box center [252, 309] width 11 height 11
click at [255, 496] on icon at bounding box center [252, 495] width 11 height 11
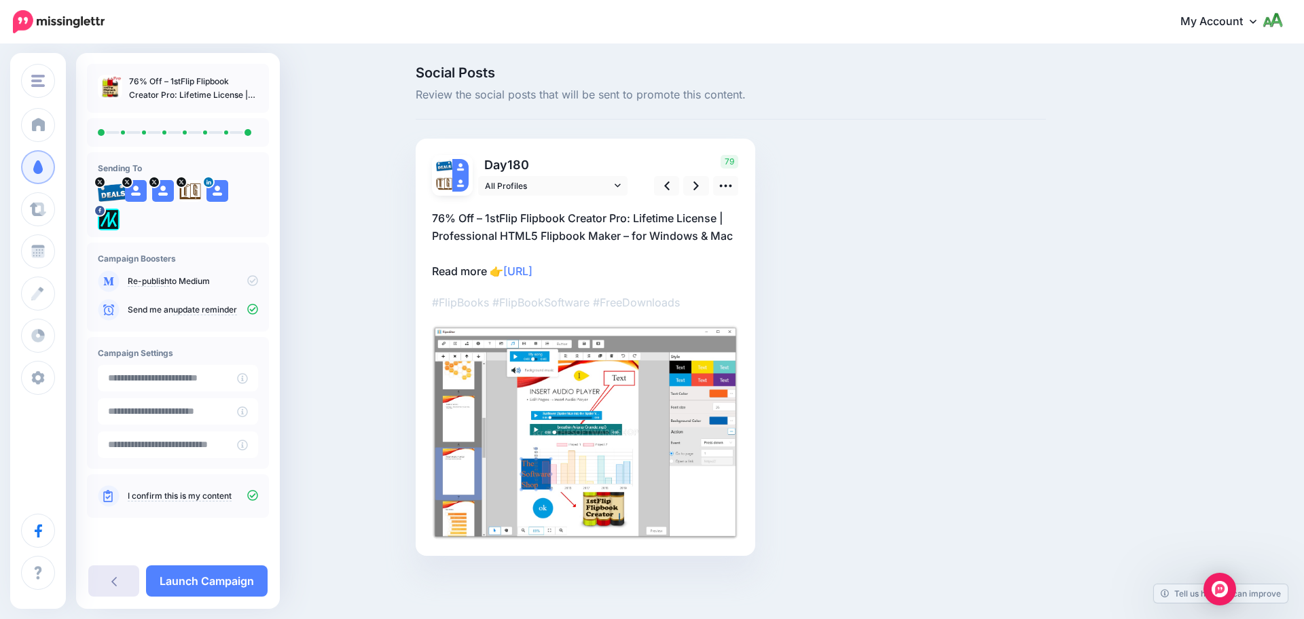
click at [111, 583] on icon at bounding box center [113, 580] width 5 height 11
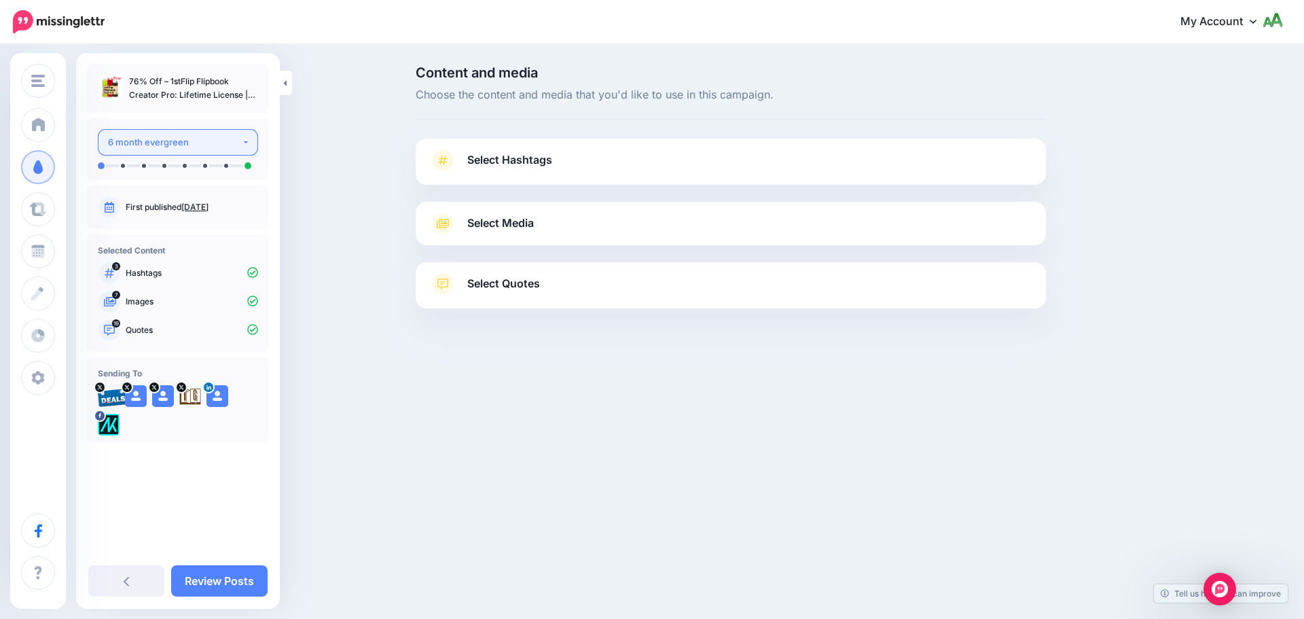
click at [237, 145] on div "6 month evergreen" at bounding box center [175, 142] width 134 height 16
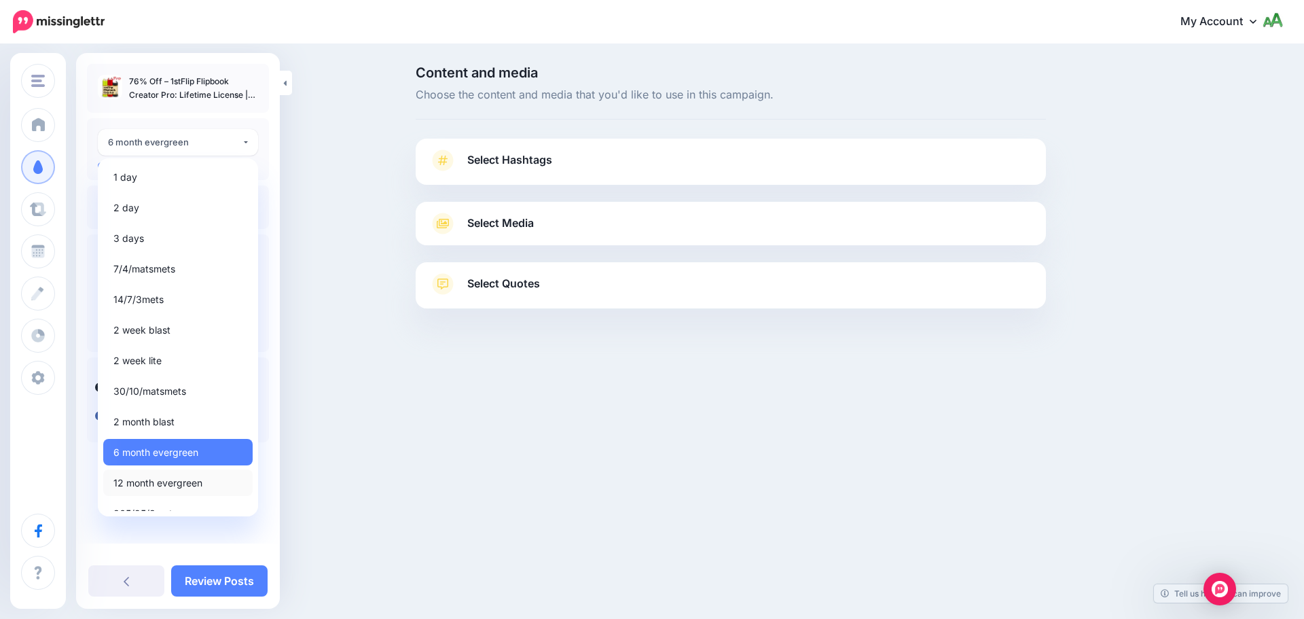
click at [179, 481] on span "12 month evergreen" at bounding box center [157, 483] width 89 height 16
select select "*****"
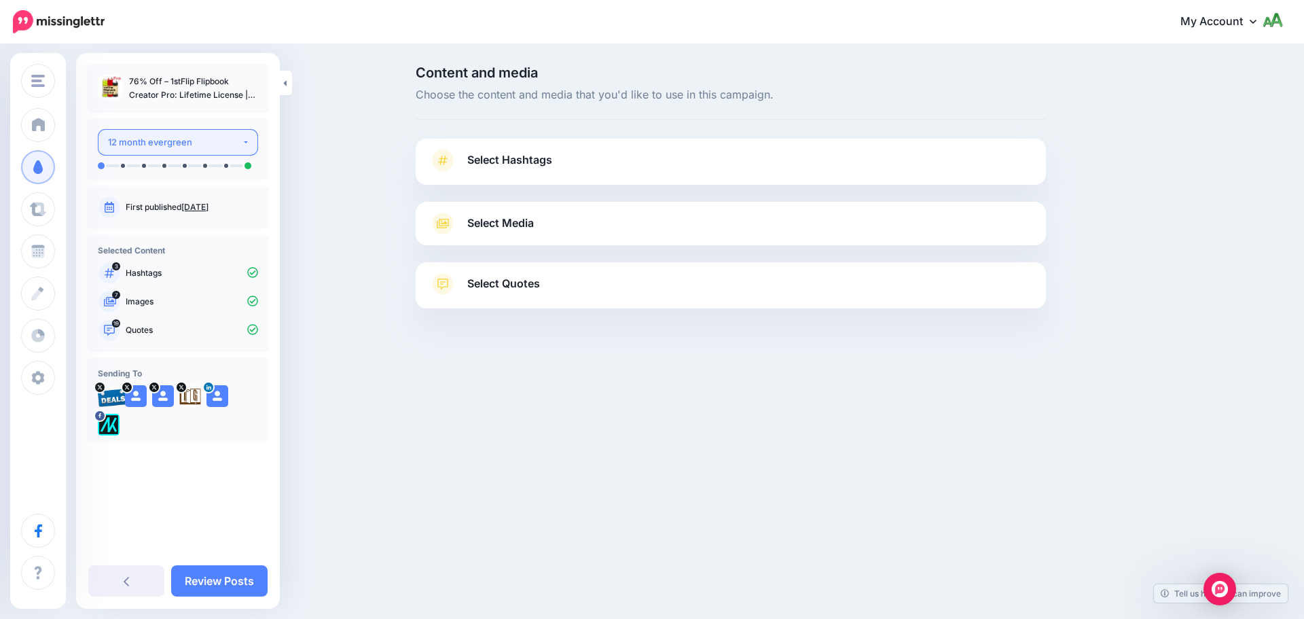
click at [202, 136] on div "12 month evergreen" at bounding box center [175, 142] width 134 height 16
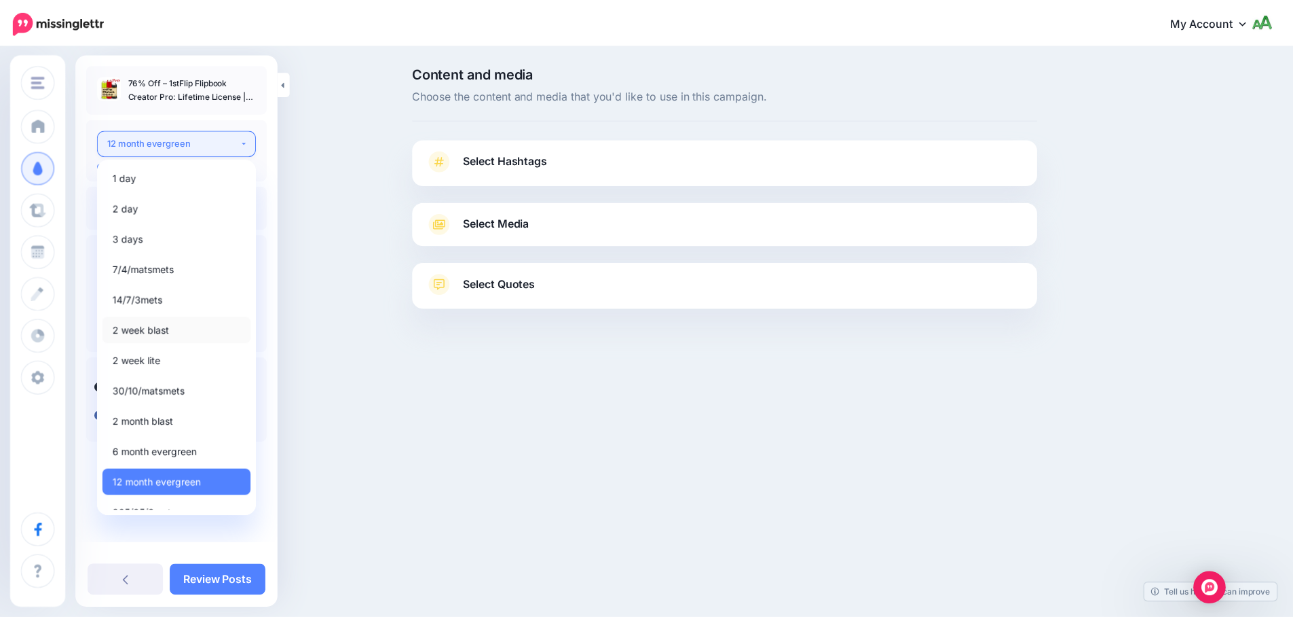
scroll to position [16, 0]
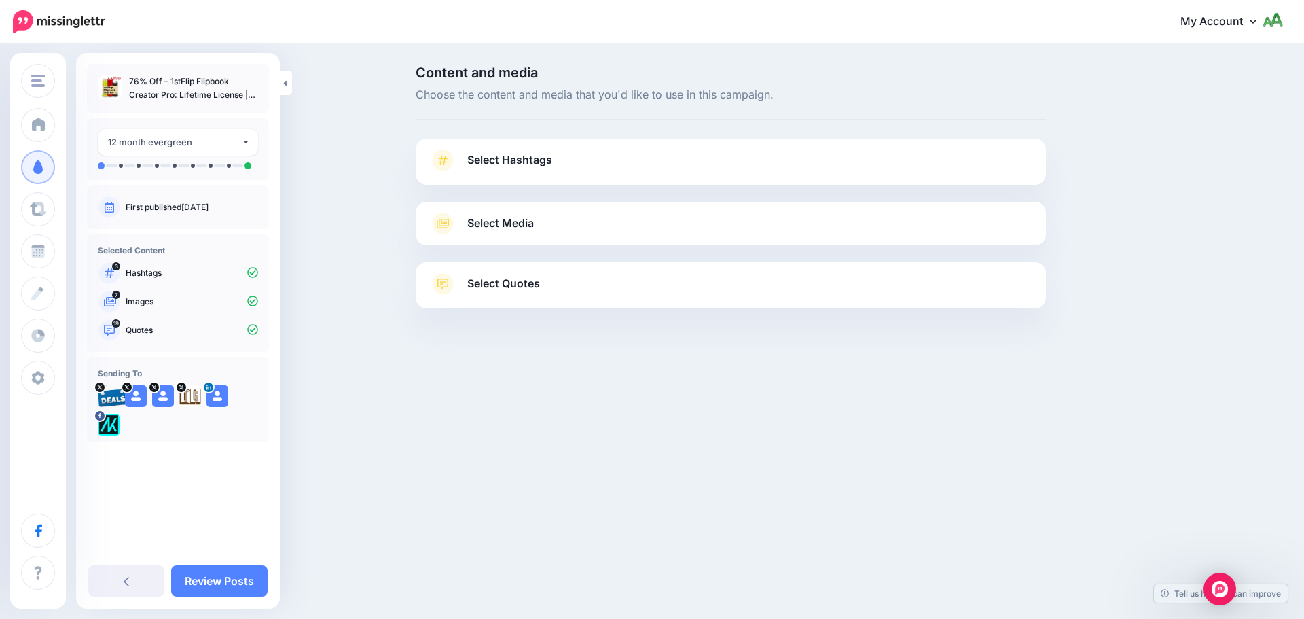
click at [331, 333] on div "Content and media Choose the content and media that you'd like to use in this c…" at bounding box center [652, 220] width 1304 height 351
click at [581, 164] on link "Select Hashtags" at bounding box center [730, 166] width 603 height 35
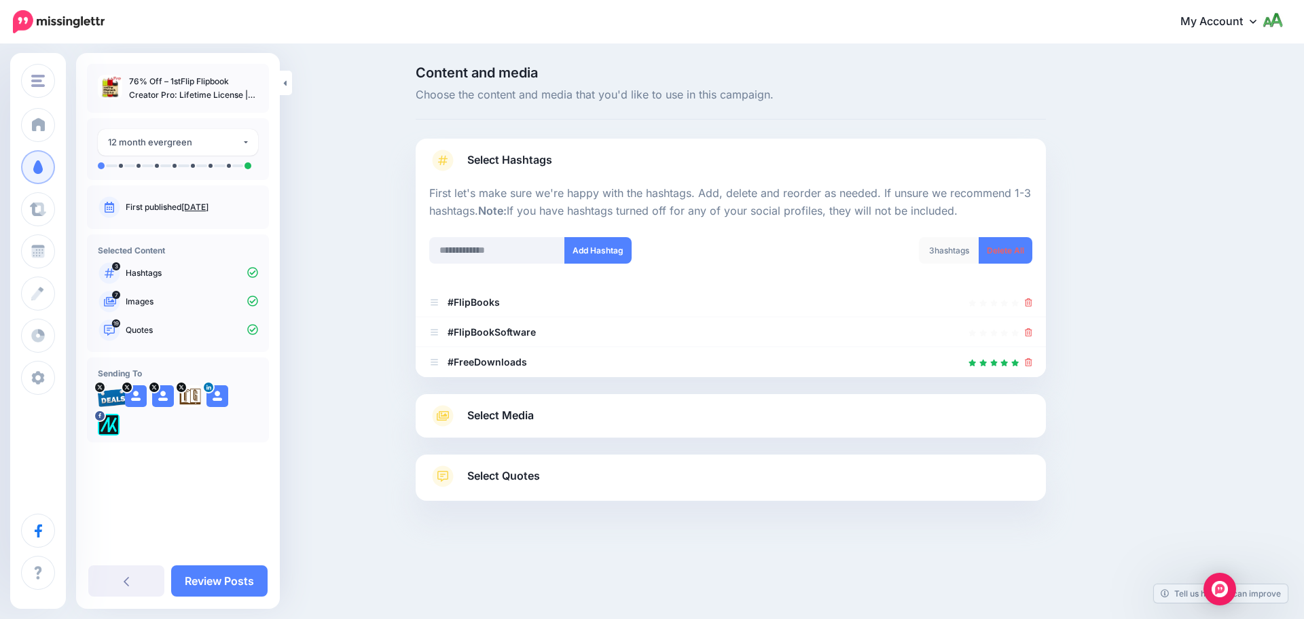
click at [615, 418] on link "Select Media" at bounding box center [730, 416] width 603 height 22
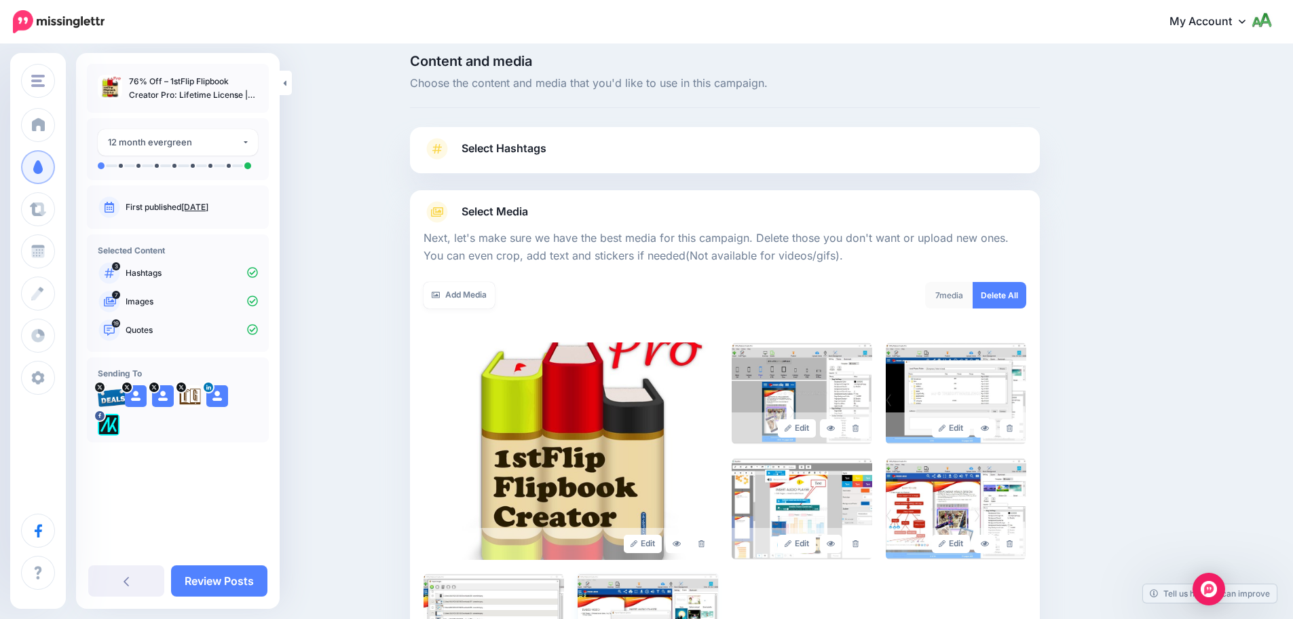
scroll to position [230, 0]
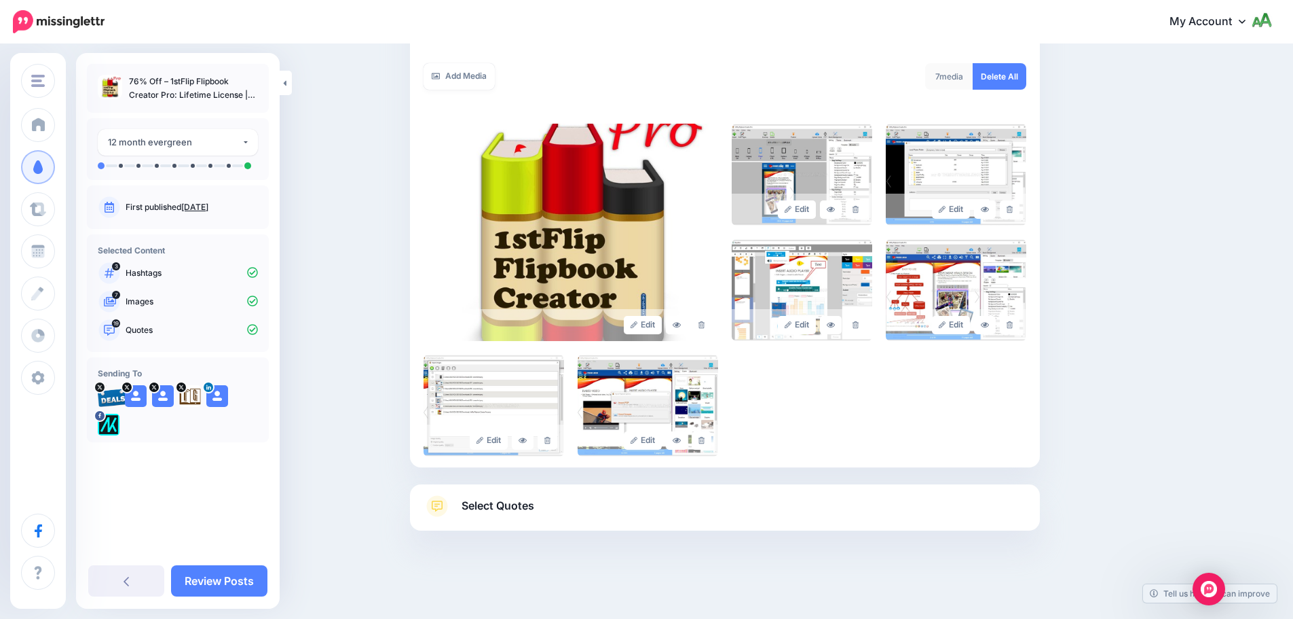
click at [662, 500] on link "Select Quotes" at bounding box center [725, 512] width 603 height 35
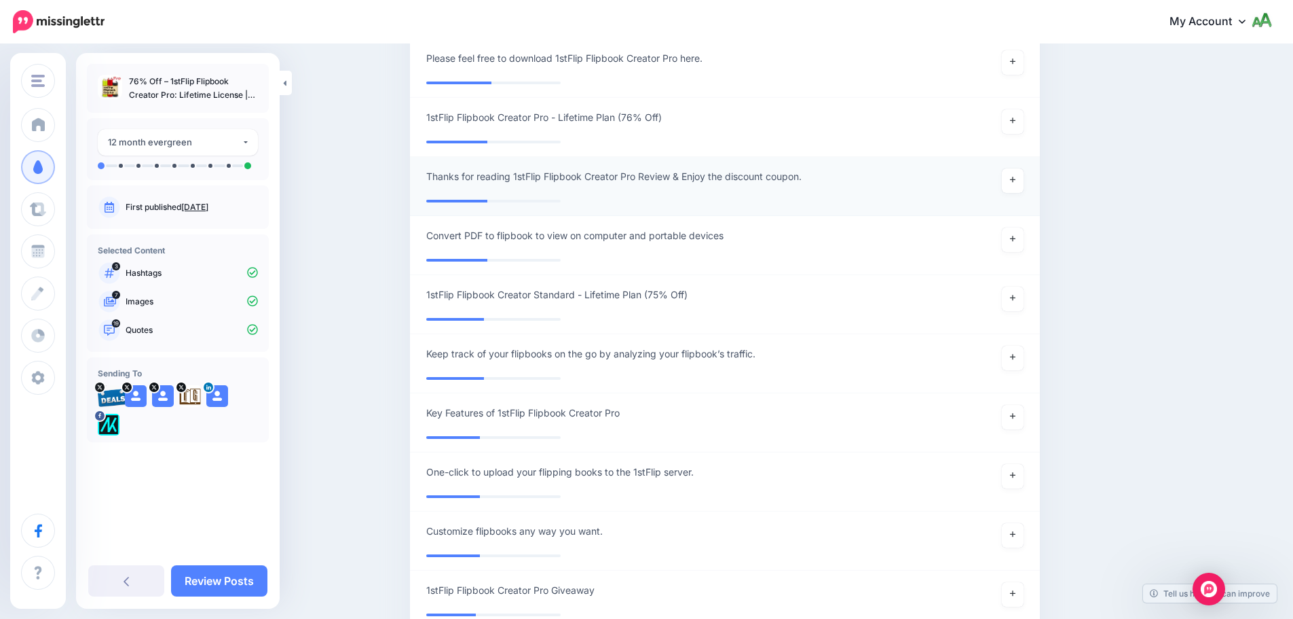
scroll to position [2058, 0]
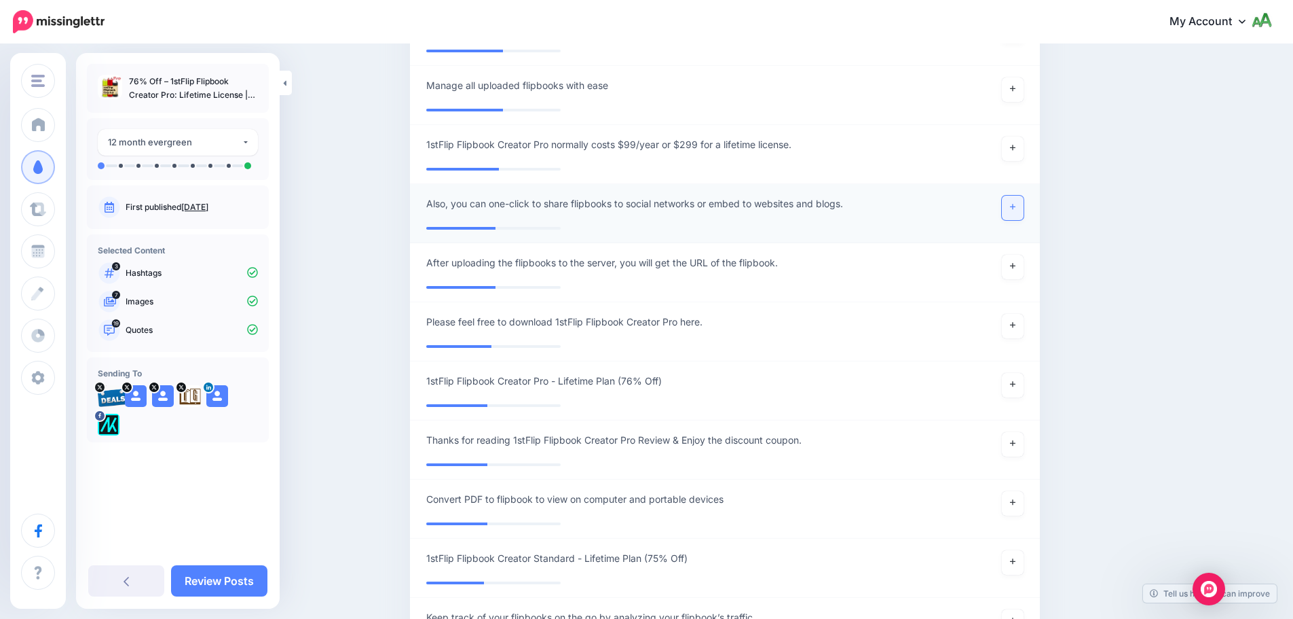
click at [1019, 196] on link at bounding box center [1013, 208] width 22 height 24
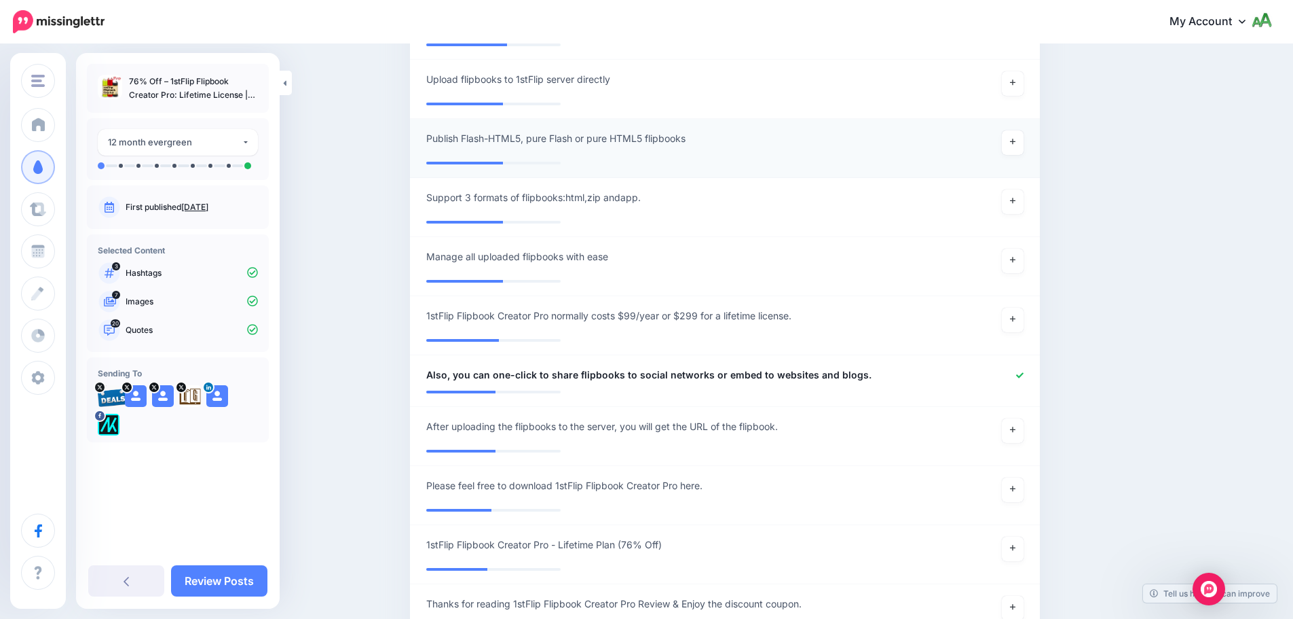
scroll to position [1786, 0]
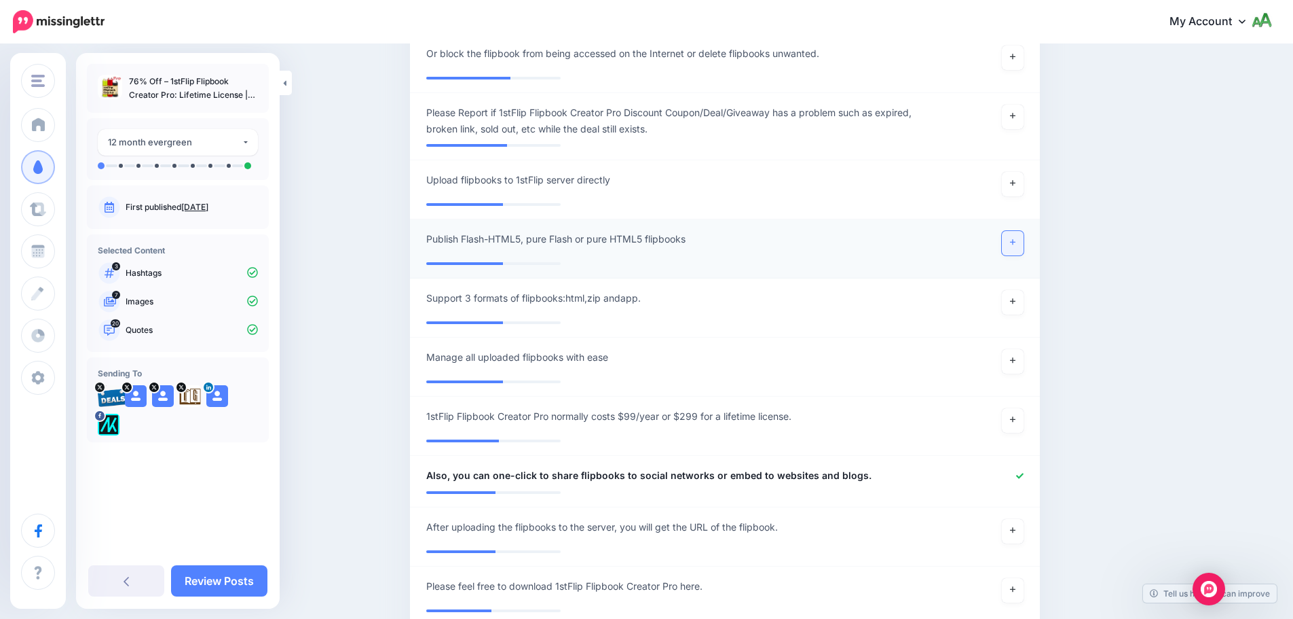
click at [1010, 231] on link at bounding box center [1013, 243] width 22 height 24
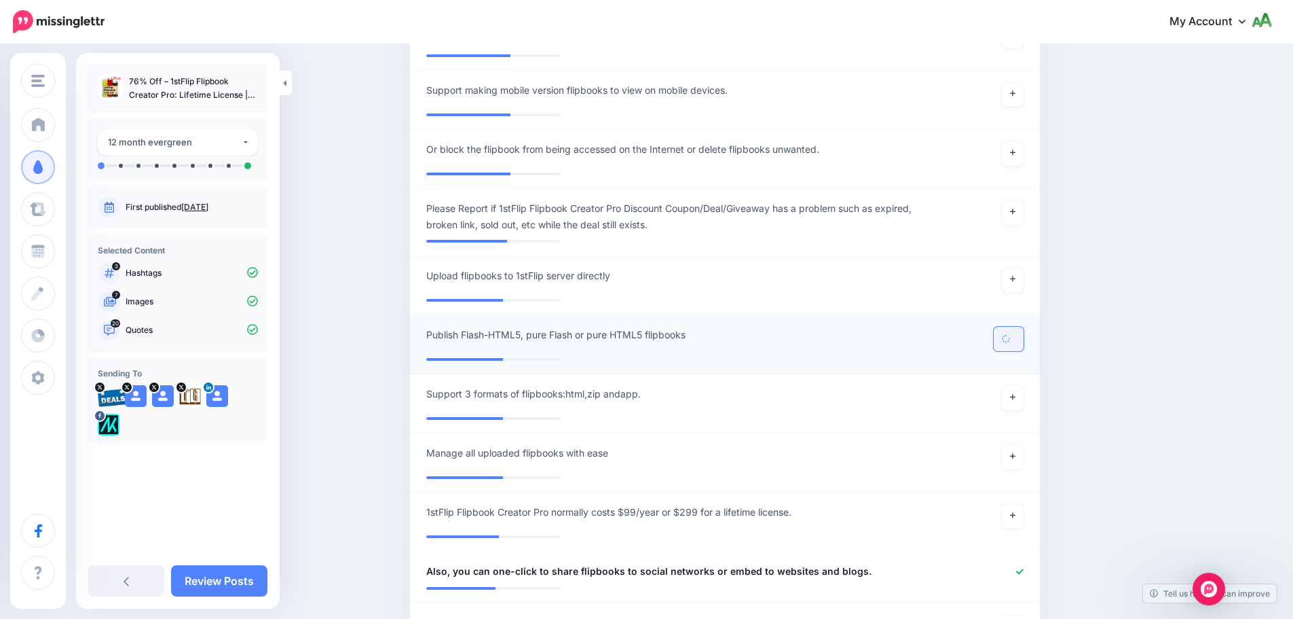
scroll to position [1651, 0]
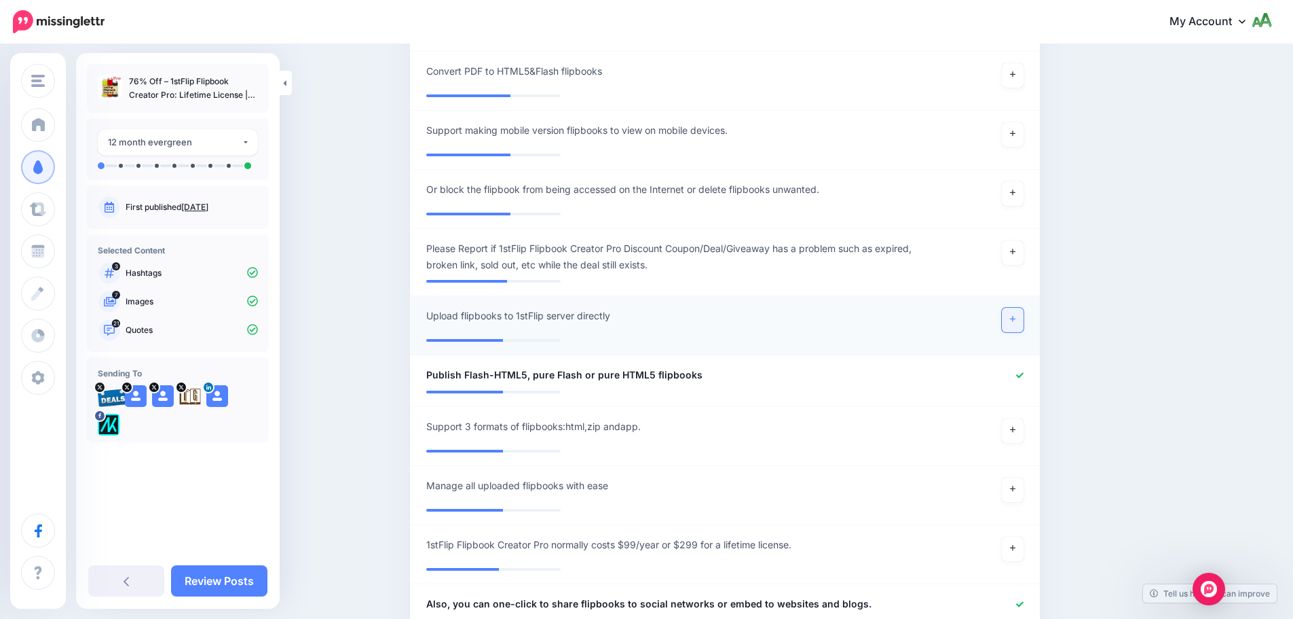
click at [1017, 308] on link at bounding box center [1013, 320] width 22 height 24
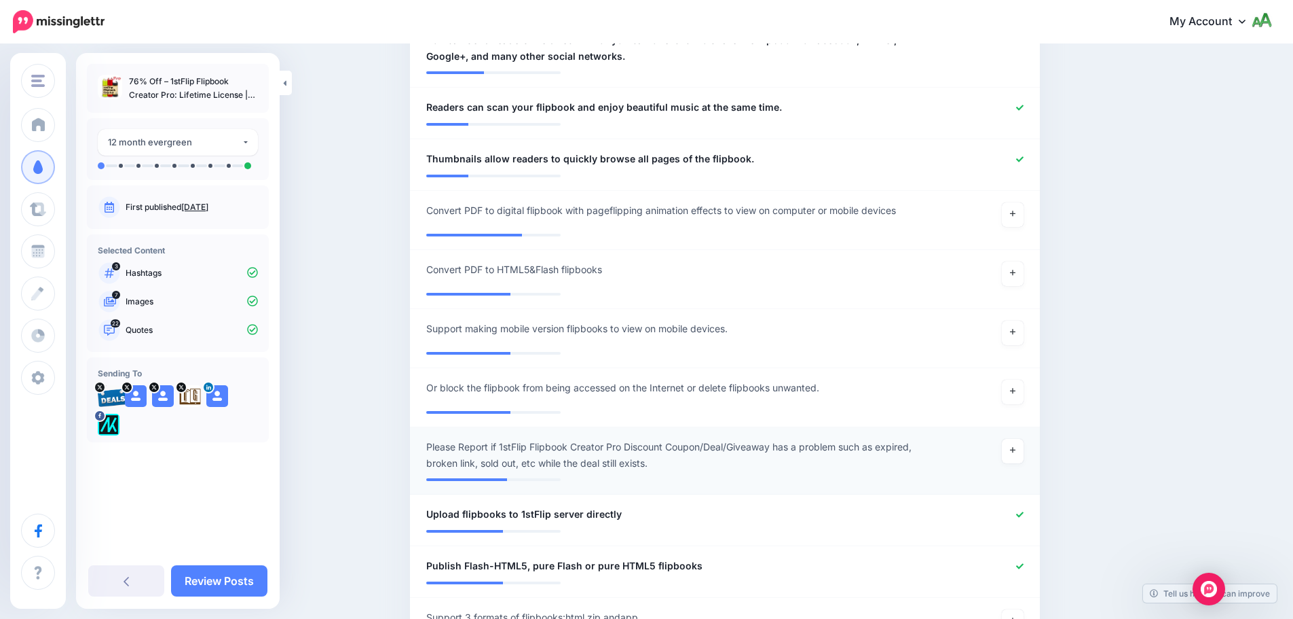
scroll to position [1447, 0]
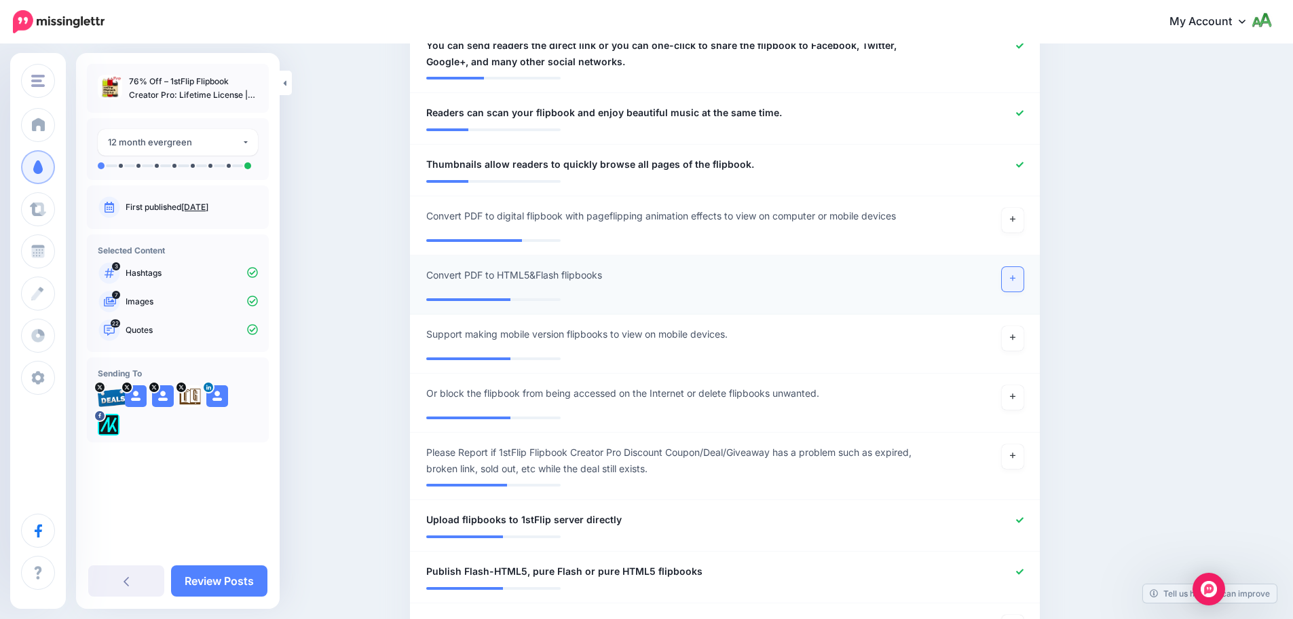
click at [1022, 267] on link at bounding box center [1013, 279] width 22 height 24
click at [1022, 208] on link at bounding box center [1013, 220] width 22 height 24
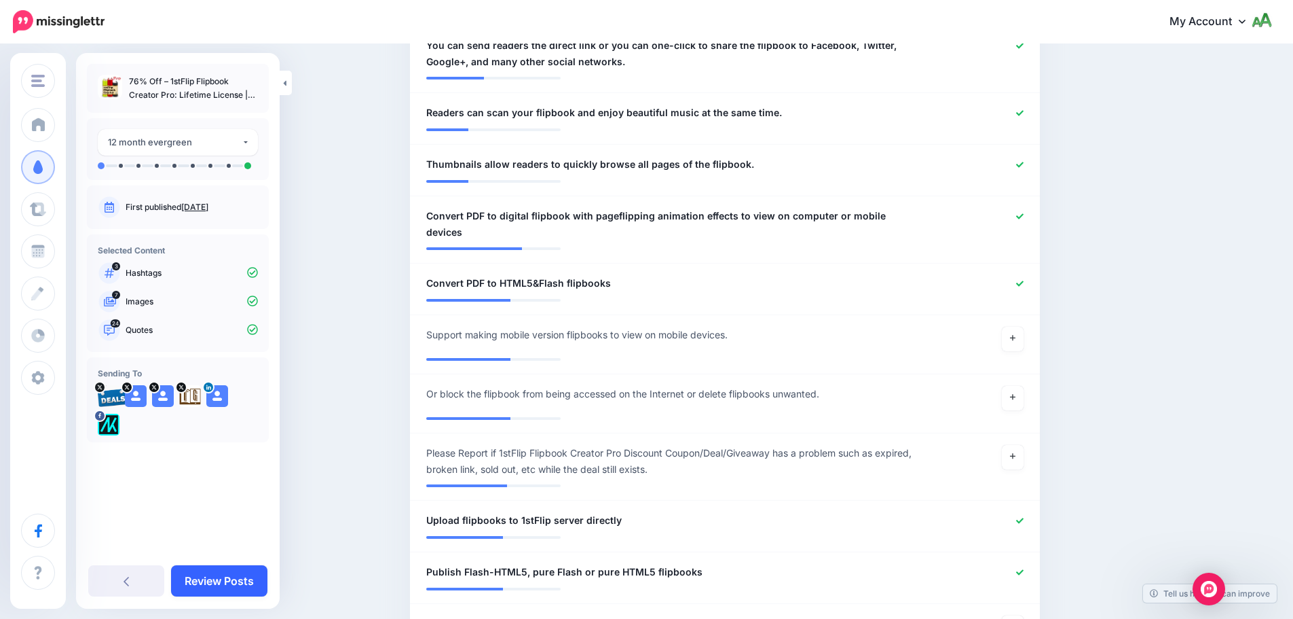
click at [242, 583] on link "Review Posts" at bounding box center [219, 580] width 96 height 31
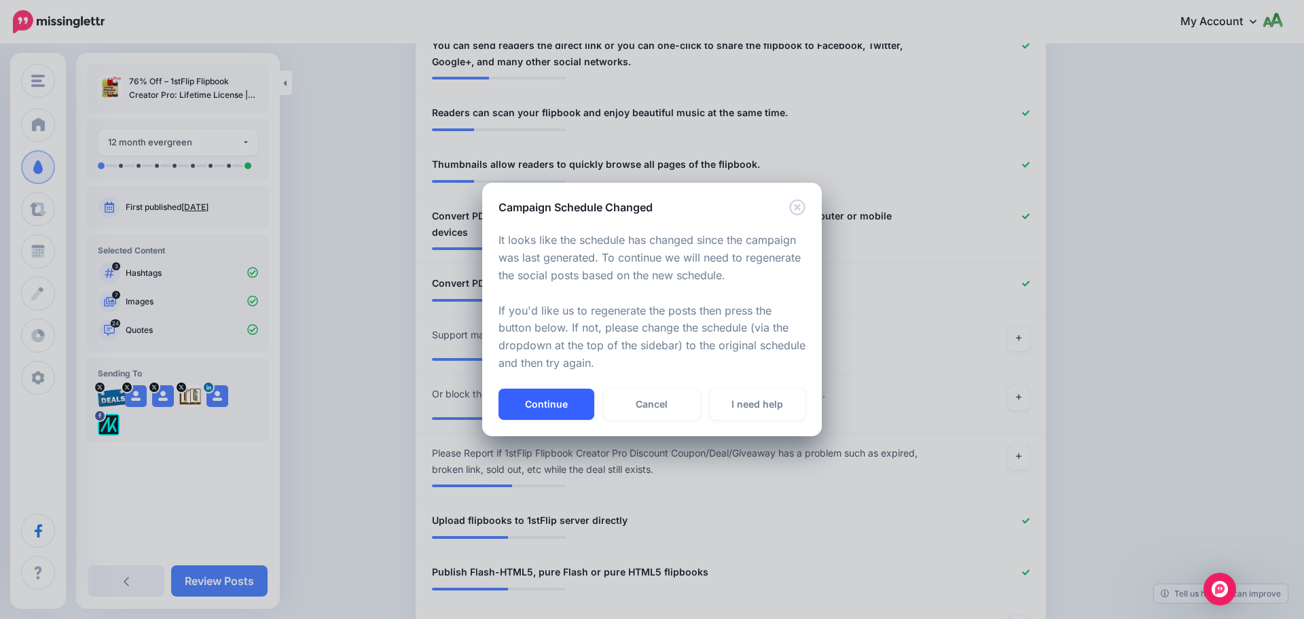
click at [557, 410] on button "Continue" at bounding box center [546, 403] width 96 height 31
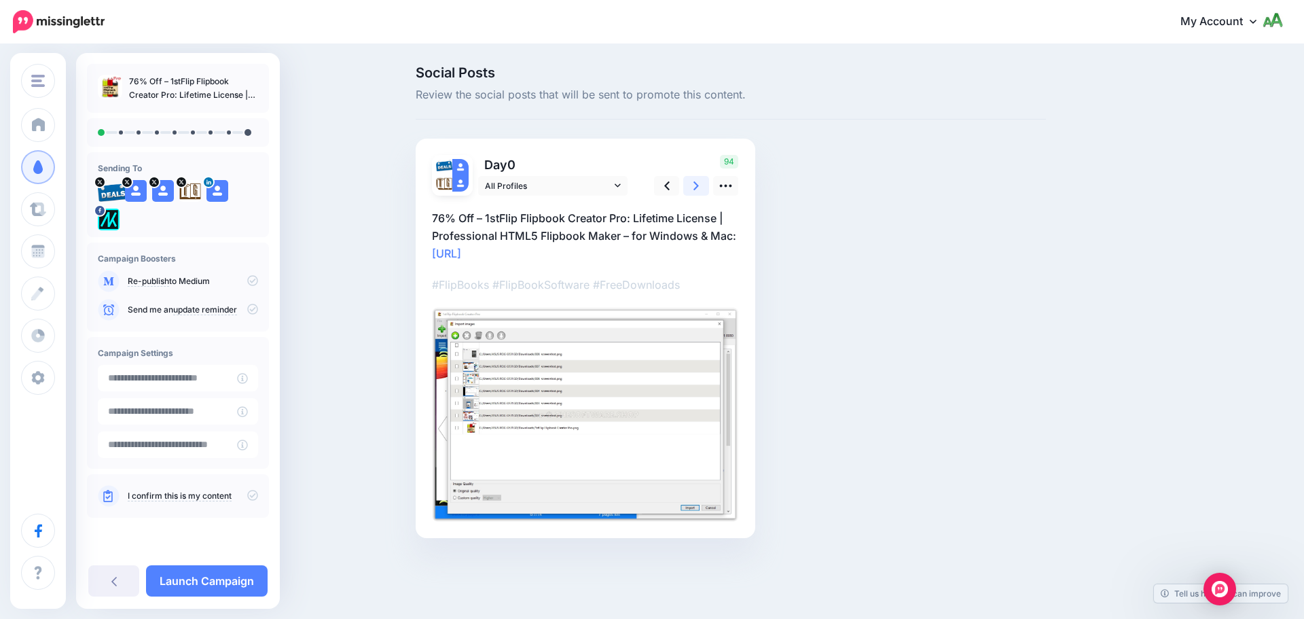
click at [693, 184] on icon at bounding box center [695, 186] width 5 height 14
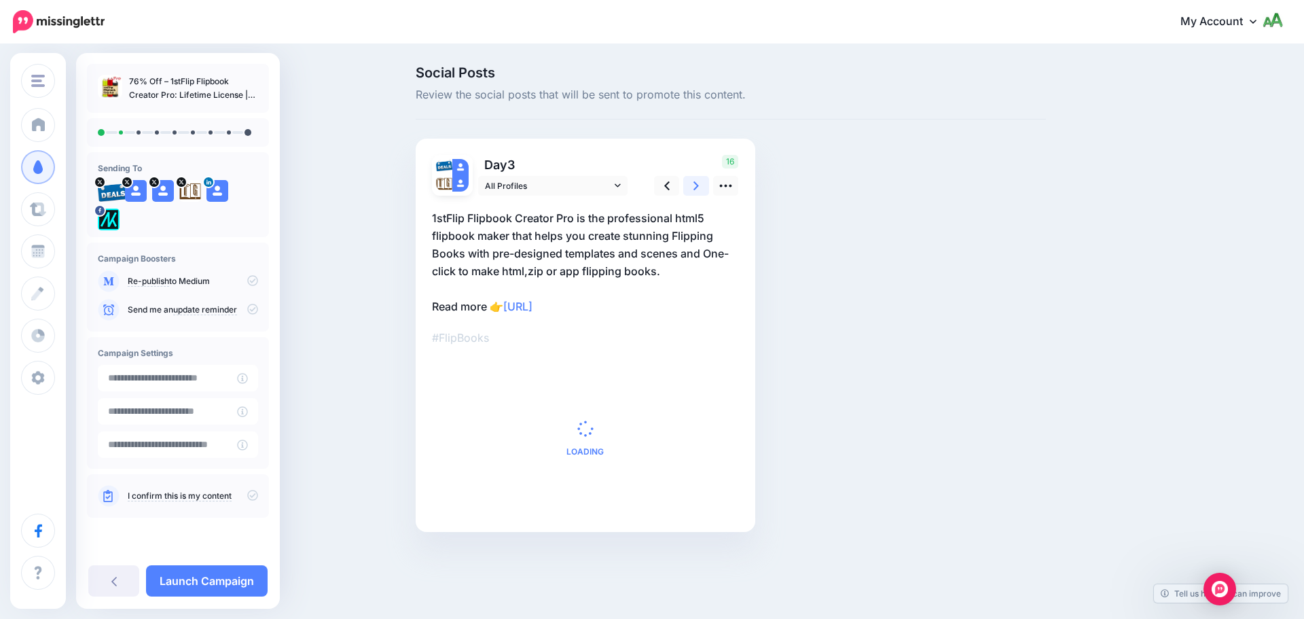
click at [693, 184] on icon at bounding box center [695, 186] width 5 height 14
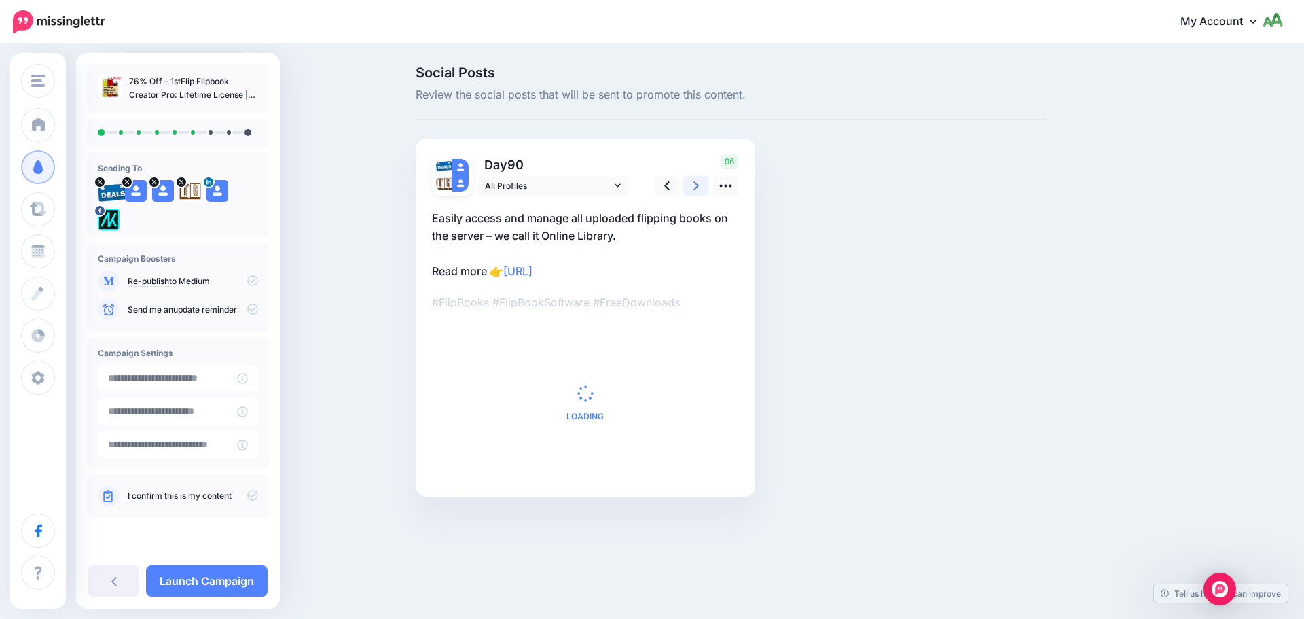
click at [693, 184] on icon at bounding box center [695, 186] width 5 height 14
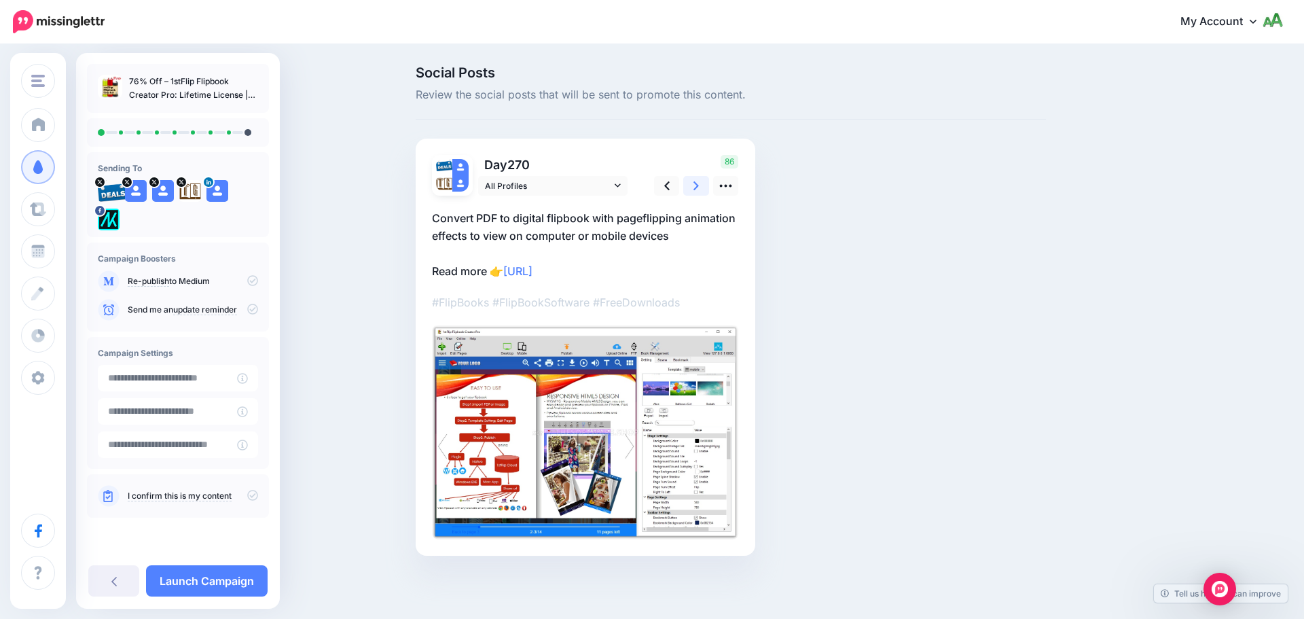
click at [693, 184] on icon at bounding box center [695, 186] width 5 height 14
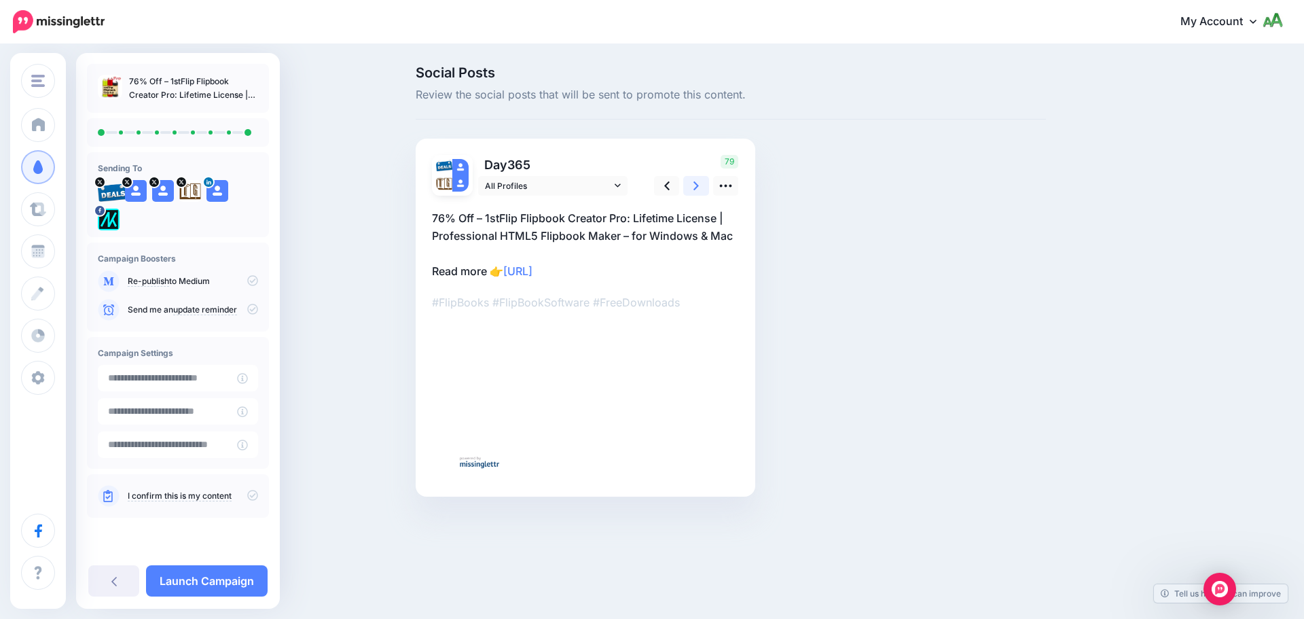
click at [693, 184] on icon at bounding box center [695, 186] width 5 height 14
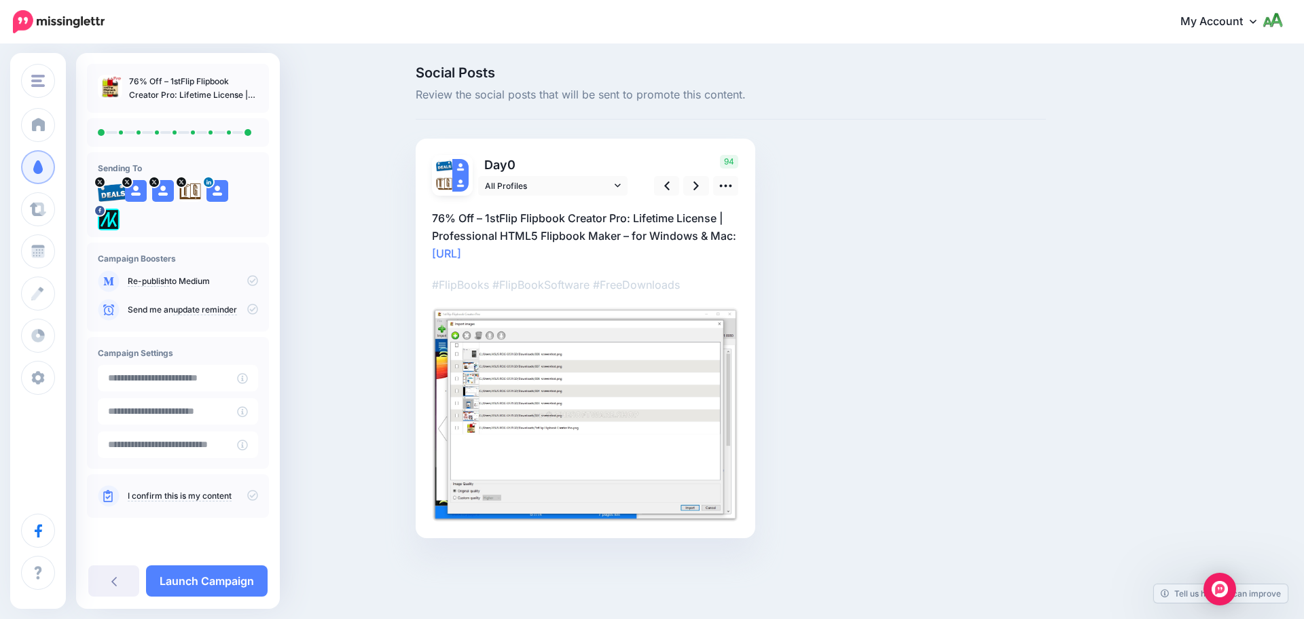
click at [258, 304] on div "Campaign Boosters Re-publish to Medium" at bounding box center [178, 286] width 182 height 89
click at [255, 309] on icon at bounding box center [252, 309] width 11 height 11
click at [251, 494] on icon at bounding box center [252, 495] width 11 height 11
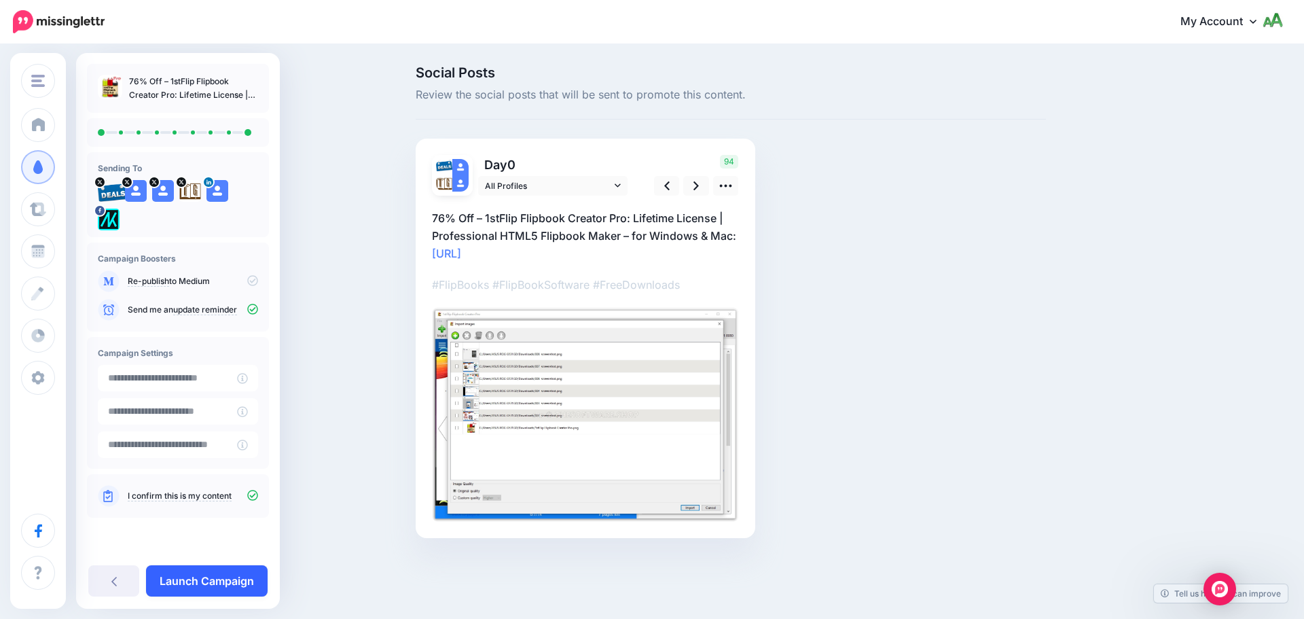
click at [234, 585] on link "Launch Campaign" at bounding box center [207, 580] width 122 height 31
